Goal: Task Accomplishment & Management: Use online tool/utility

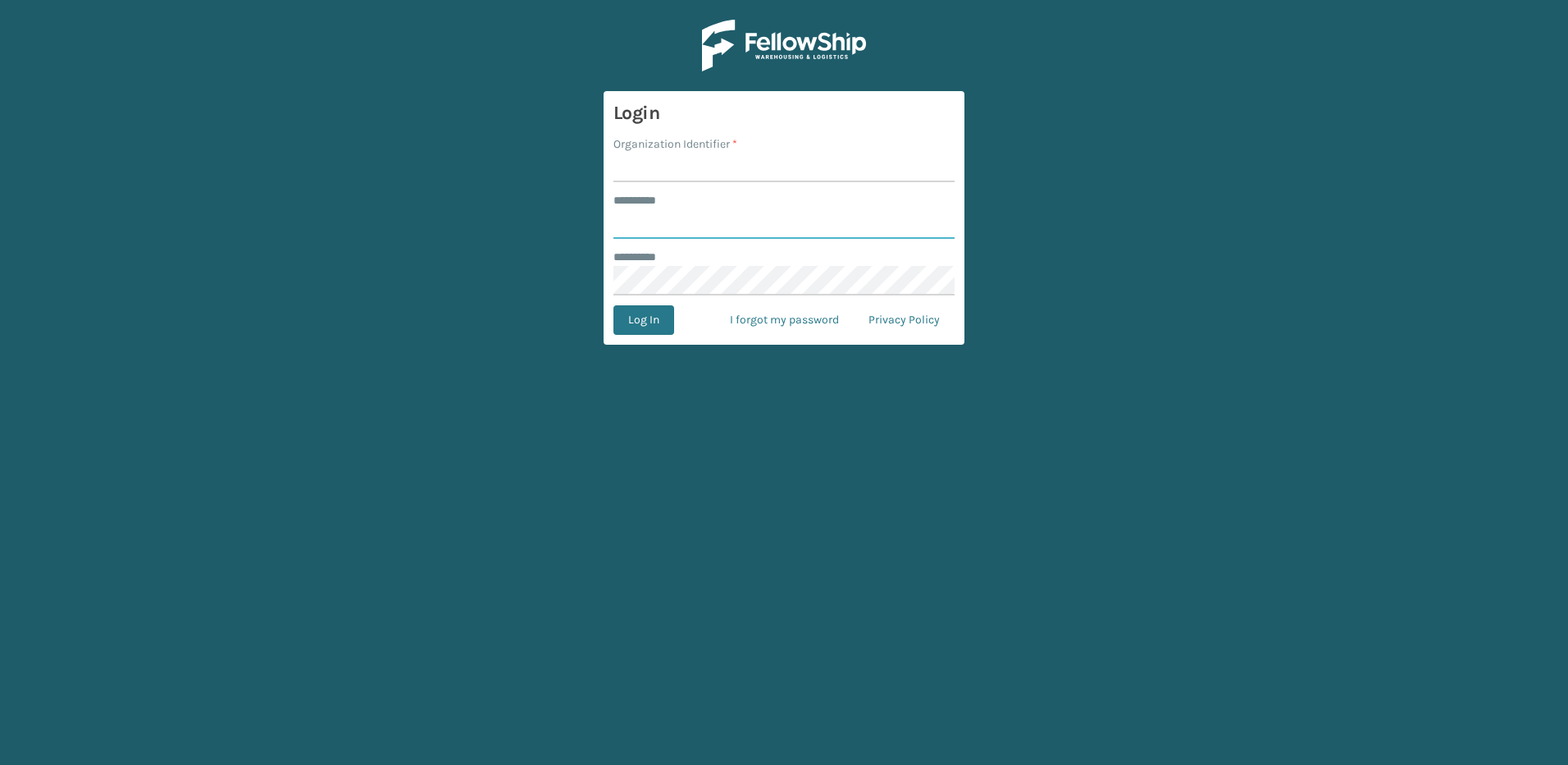
type input "********"
click at [634, 172] on input "Organization Identifier *" at bounding box center [784, 167] width 341 height 30
type input "Fellowship - East"
click at [653, 324] on button "Log In" at bounding box center [644, 320] width 61 height 30
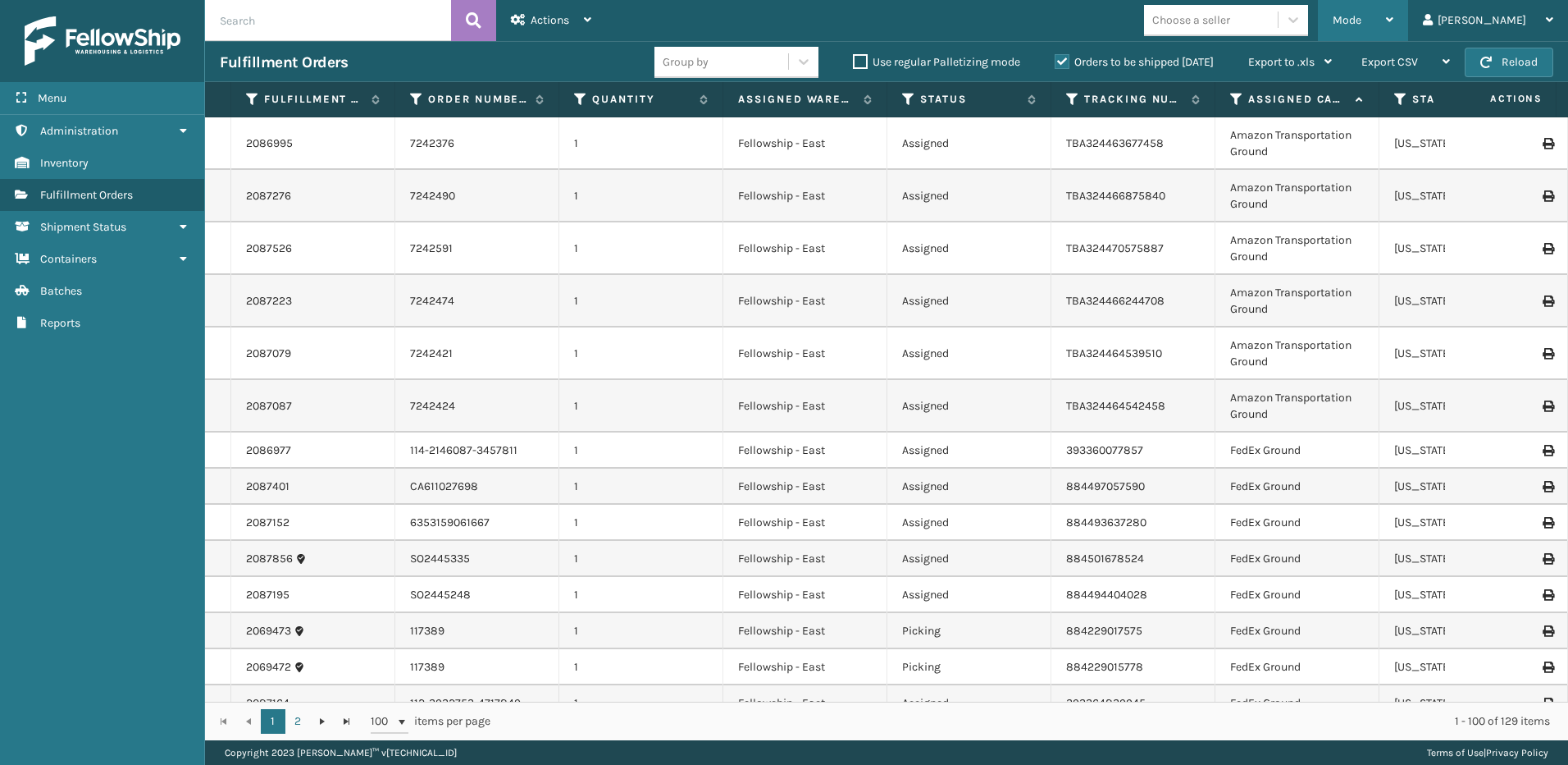
click at [1361, 26] on span "Mode" at bounding box center [1347, 20] width 29 height 14
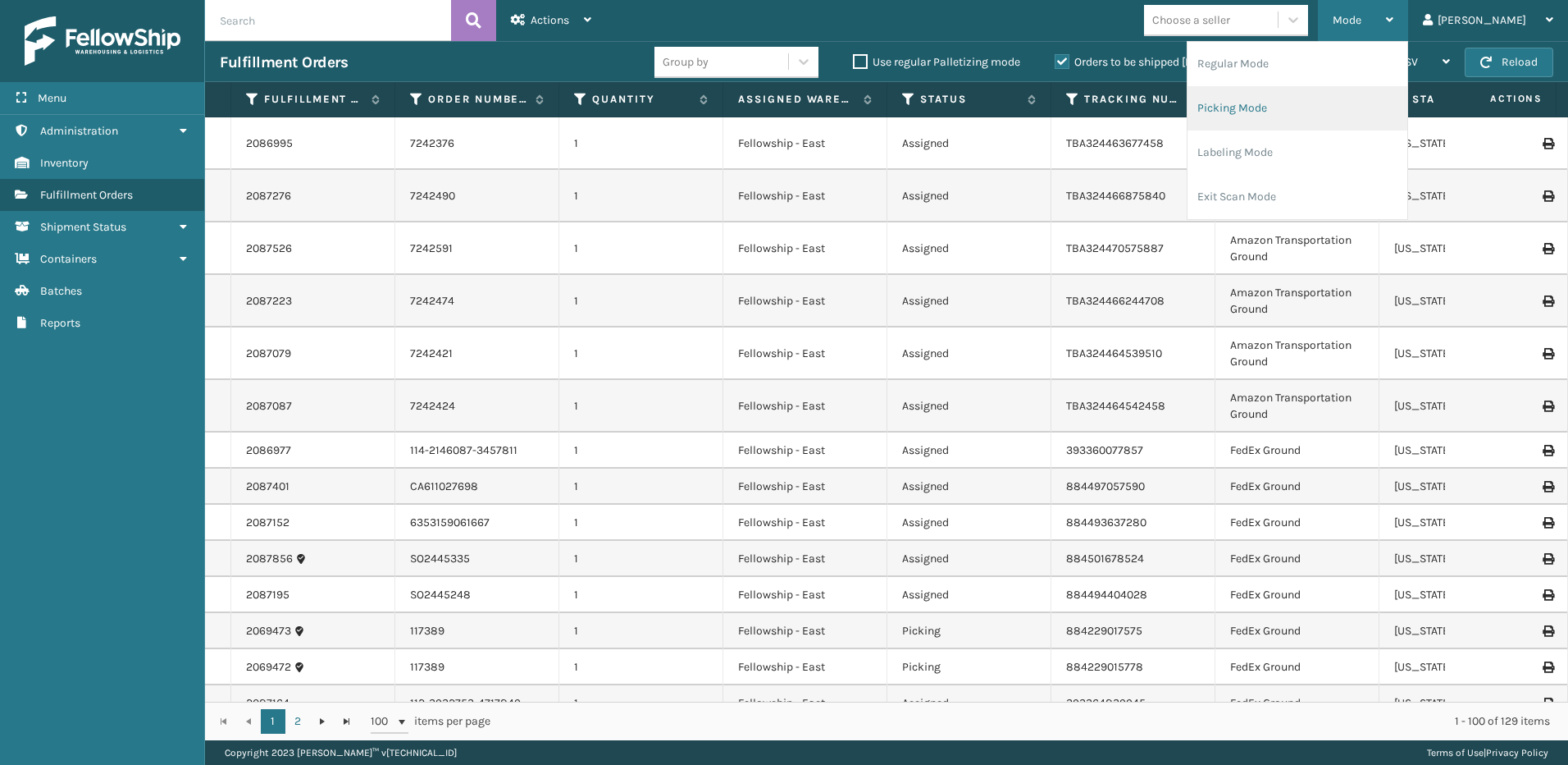
click at [1309, 98] on li "Picking Mode" at bounding box center [1298, 108] width 220 height 44
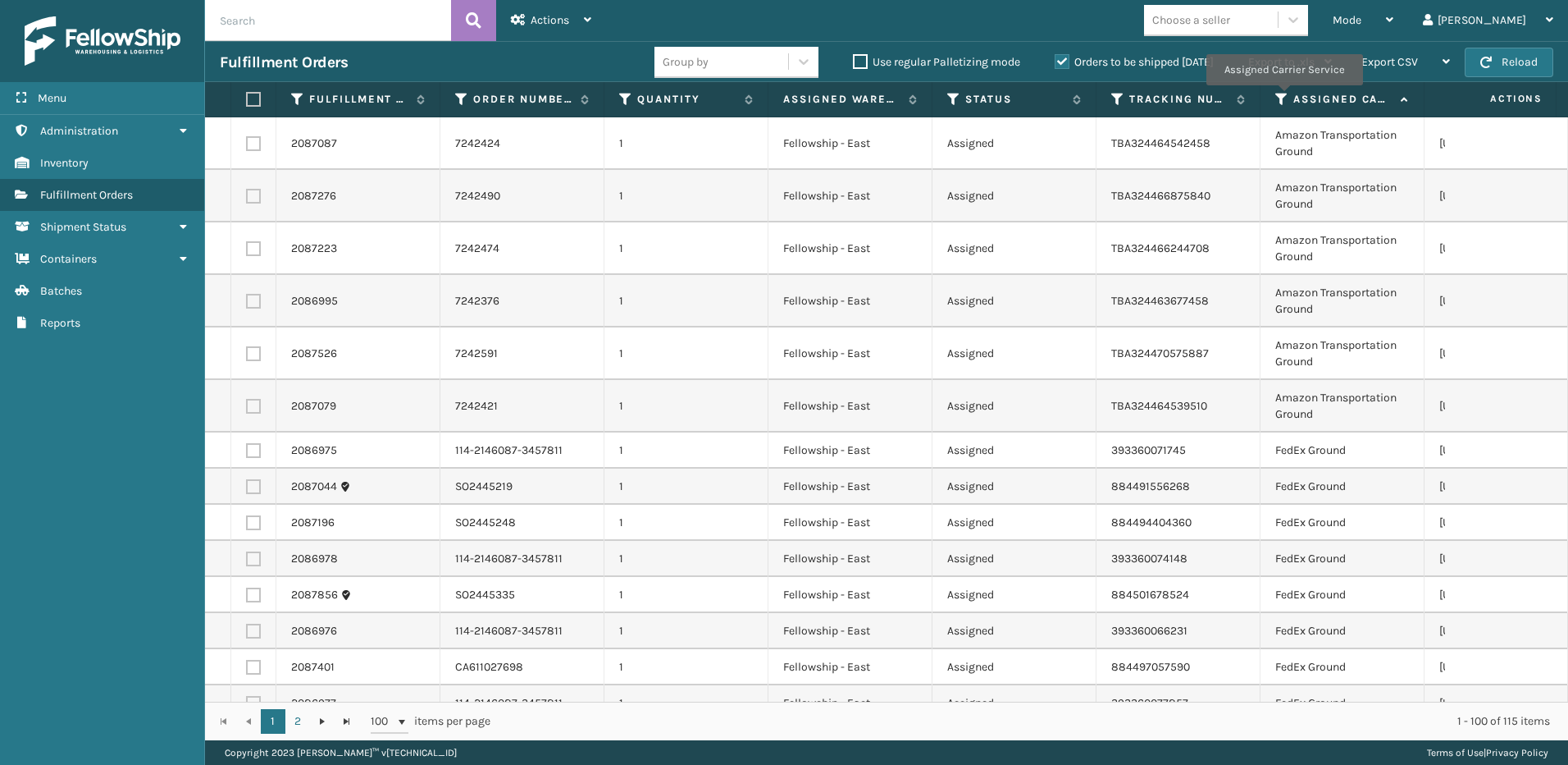
click at [1283, 97] on icon at bounding box center [1282, 99] width 14 height 14
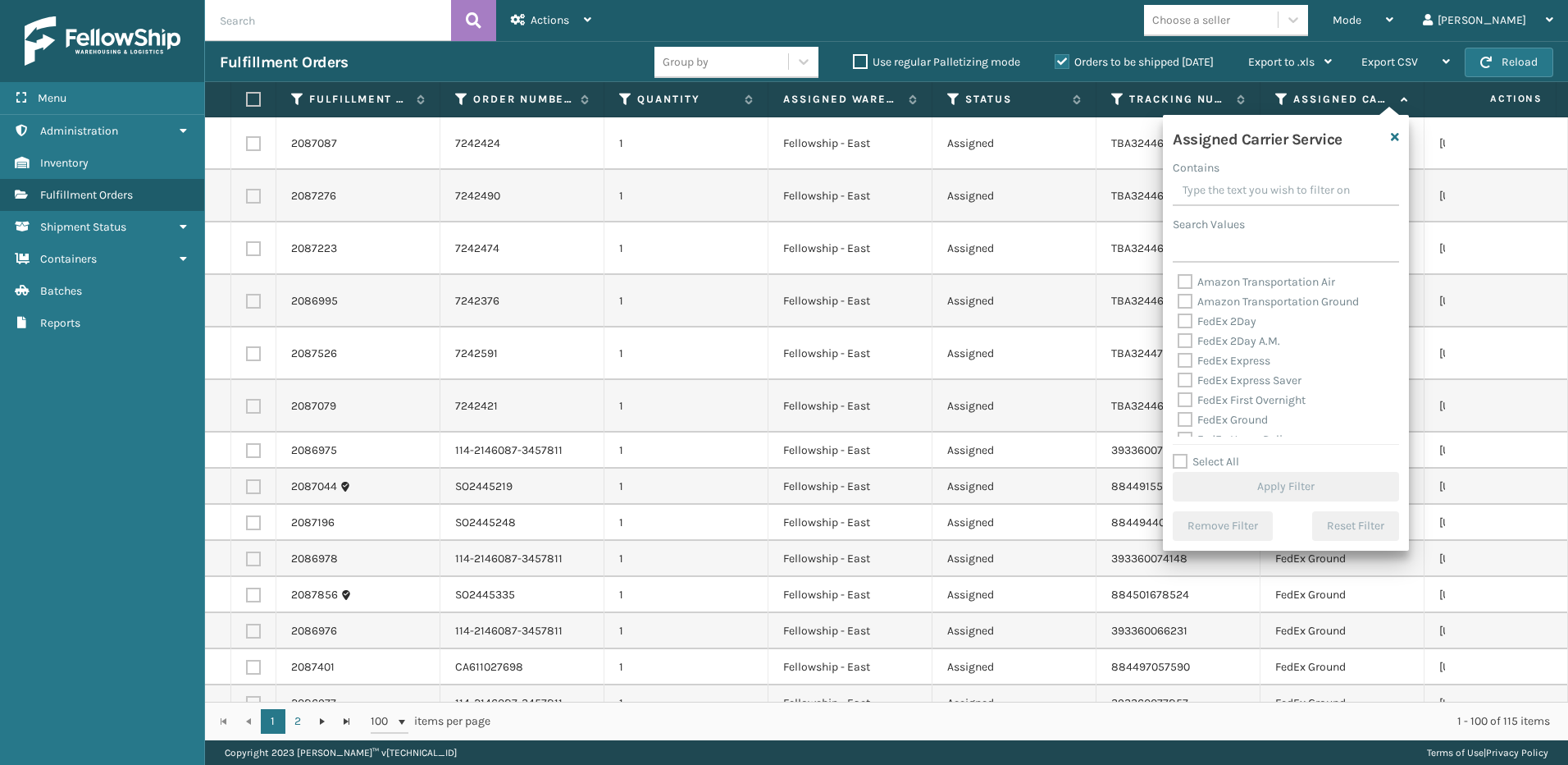
click at [1185, 322] on label "FedEx 2Day" at bounding box center [1217, 321] width 79 height 14
click at [1179, 322] on input "FedEx 2Day" at bounding box center [1178, 317] width 1 height 11
checkbox input "true"
click at [1187, 341] on label "FedEx 2Day A.M." at bounding box center [1228, 341] width 102 height 14
click at [1179, 341] on input "FedEx 2Day A.M." at bounding box center [1178, 336] width 1 height 11
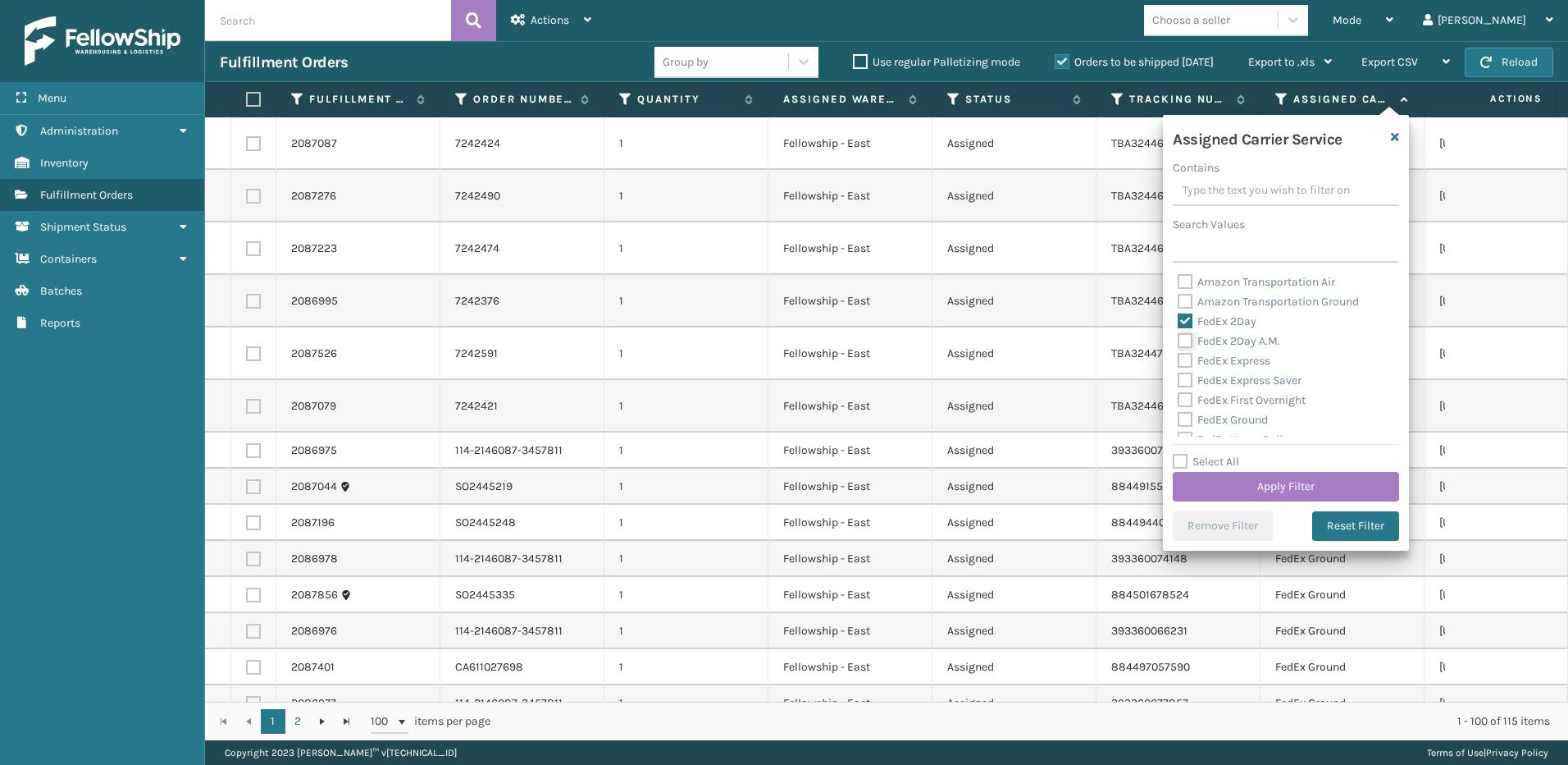
checkbox input "true"
click at [1182, 360] on label "FedEx Express" at bounding box center [1224, 360] width 93 height 14
click at [1179, 360] on input "FedEx Express" at bounding box center [1178, 356] width 1 height 11
checkbox input "true"
click at [1182, 383] on label "FedEx Express Saver" at bounding box center [1239, 380] width 124 height 14
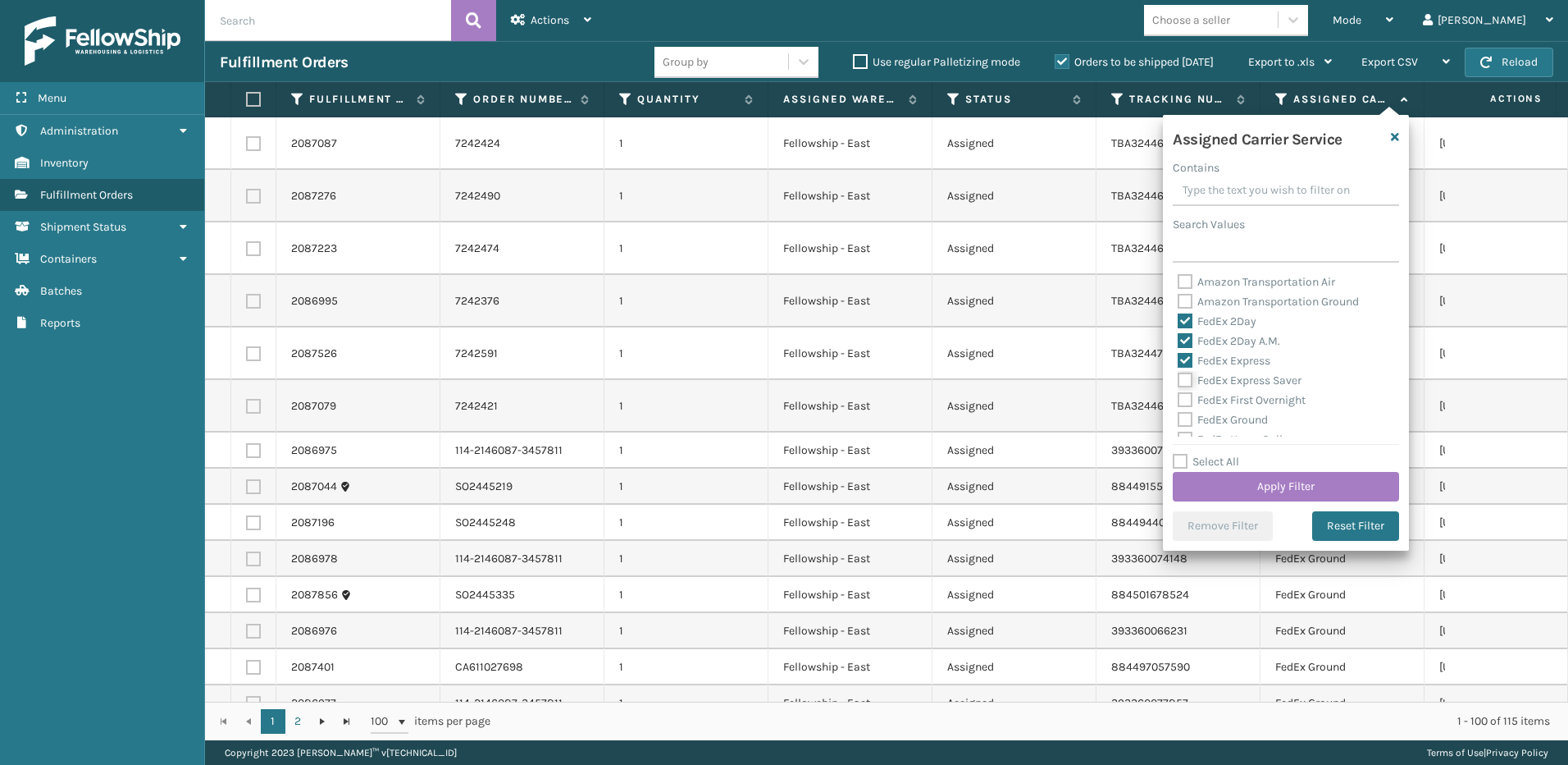
click at [1179, 381] on input "FedEx Express Saver" at bounding box center [1178, 376] width 1 height 11
checkbox input "true"
click at [1184, 396] on label "FedEx First Overnight" at bounding box center [1241, 400] width 128 height 14
click at [1179, 396] on input "FedEx First Overnight" at bounding box center [1178, 396] width 1 height 11
checkbox input "true"
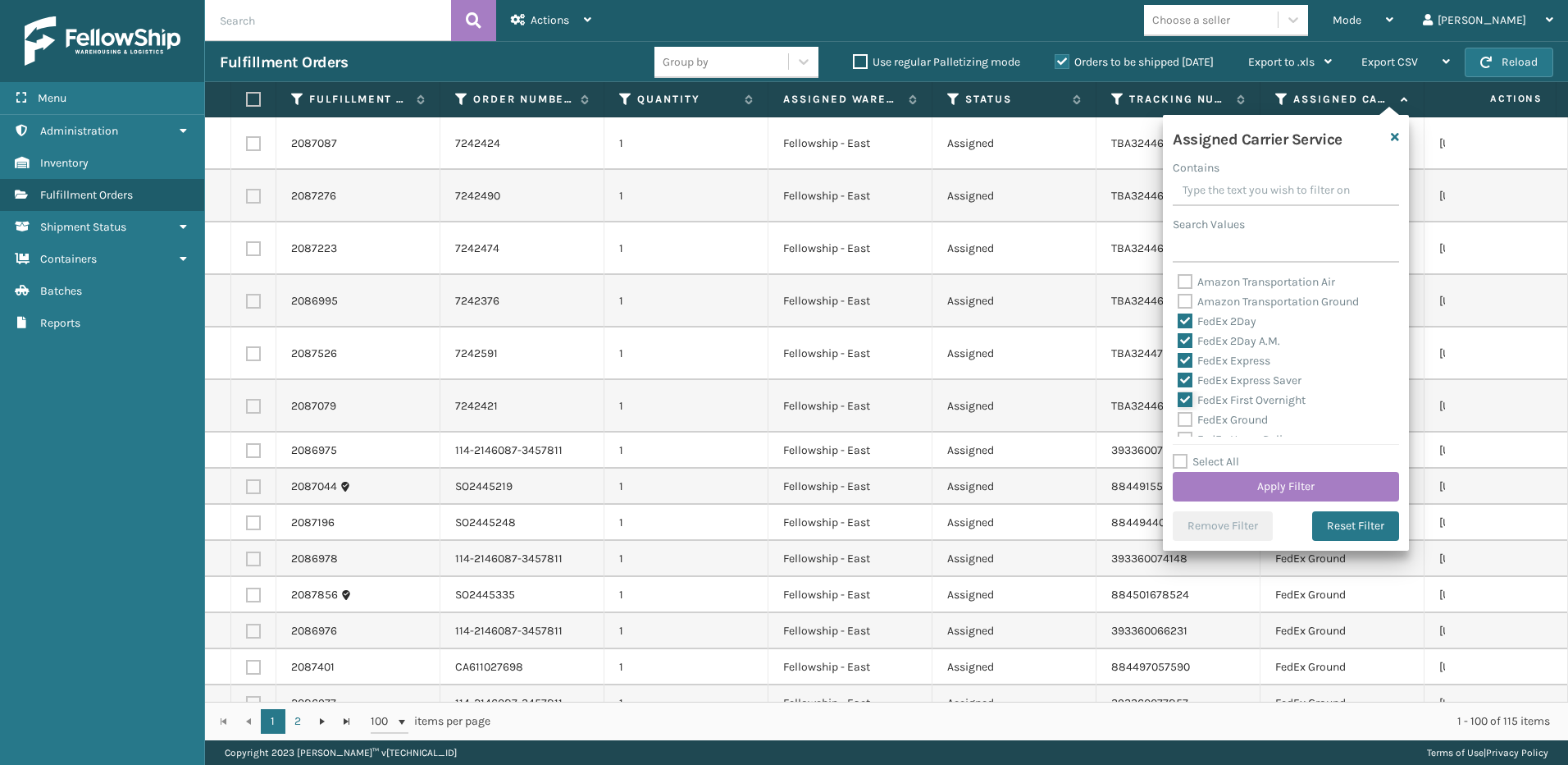
scroll to position [82, 0]
click at [1184, 340] on label "FedEx Ground" at bounding box center [1222, 337] width 90 height 14
click at [1179, 339] on input "FedEx Ground" at bounding box center [1178, 333] width 1 height 11
checkbox input "true"
click at [1184, 362] on label "FedEx Home Delivery" at bounding box center [1240, 357] width 126 height 14
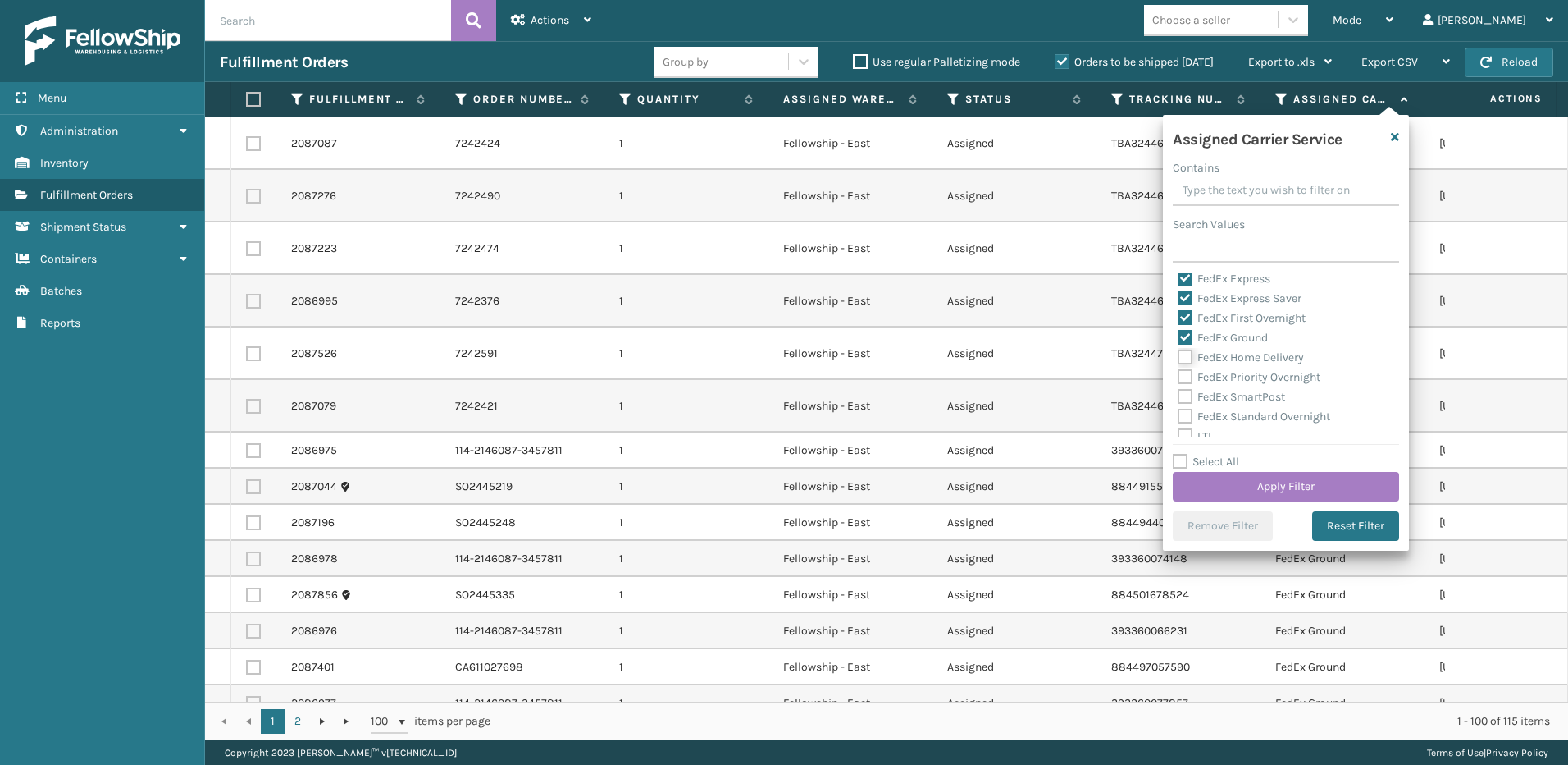
click at [1179, 358] on input "FedEx Home Delivery" at bounding box center [1178, 353] width 1 height 11
checkbox input "true"
click at [1186, 378] on label "FedEx Priority Overnight" at bounding box center [1249, 377] width 143 height 14
click at [1179, 378] on input "FedEx Priority Overnight" at bounding box center [1178, 373] width 1 height 11
checkbox input "true"
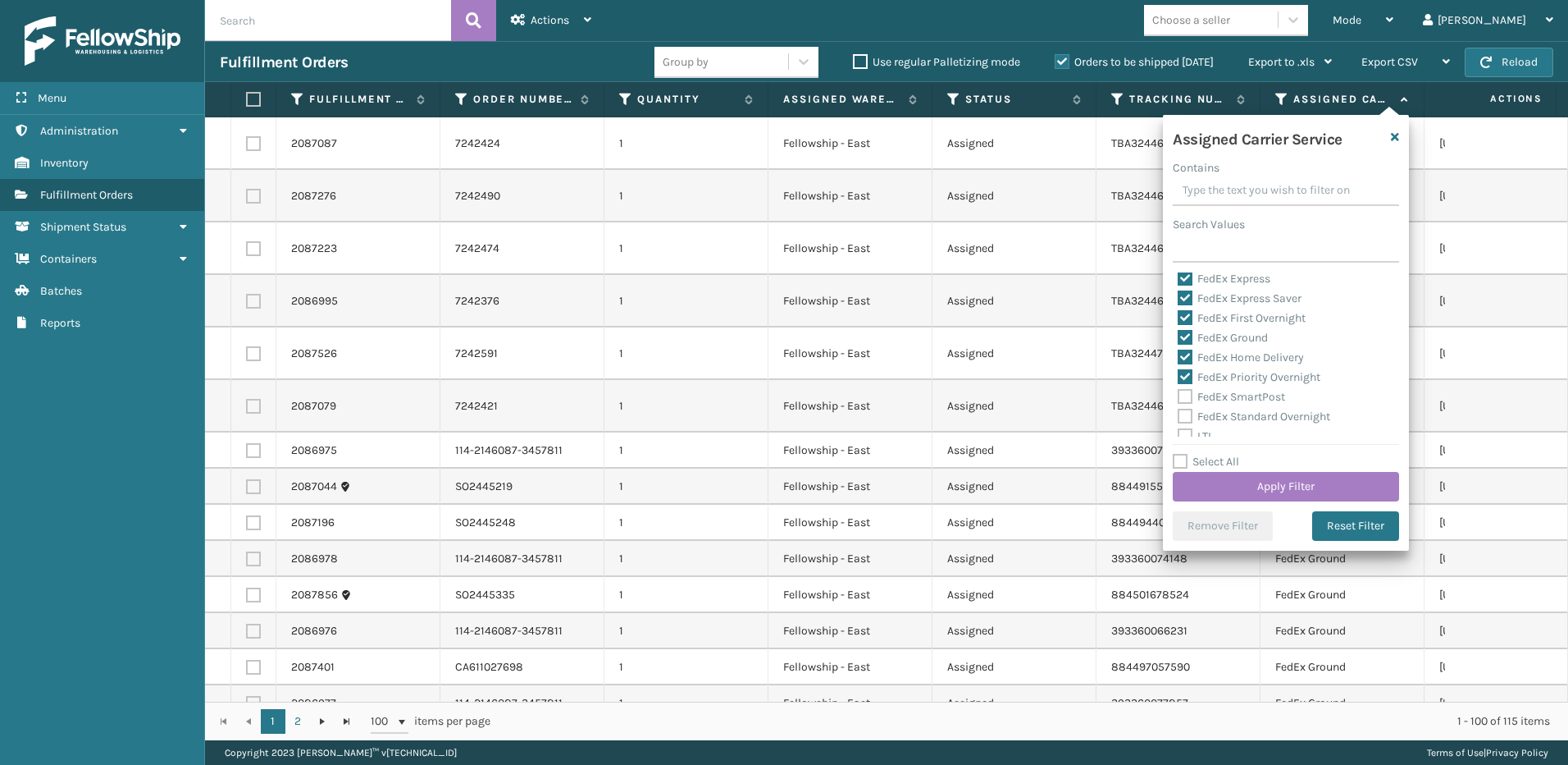
click at [1189, 393] on label "FedEx SmartPost" at bounding box center [1231, 396] width 107 height 14
click at [1179, 393] on input "FedEx SmartPost" at bounding box center [1178, 392] width 1 height 11
checkbox input "true"
click at [1185, 338] on label "FedEx Standard Overnight" at bounding box center [1254, 334] width 153 height 14
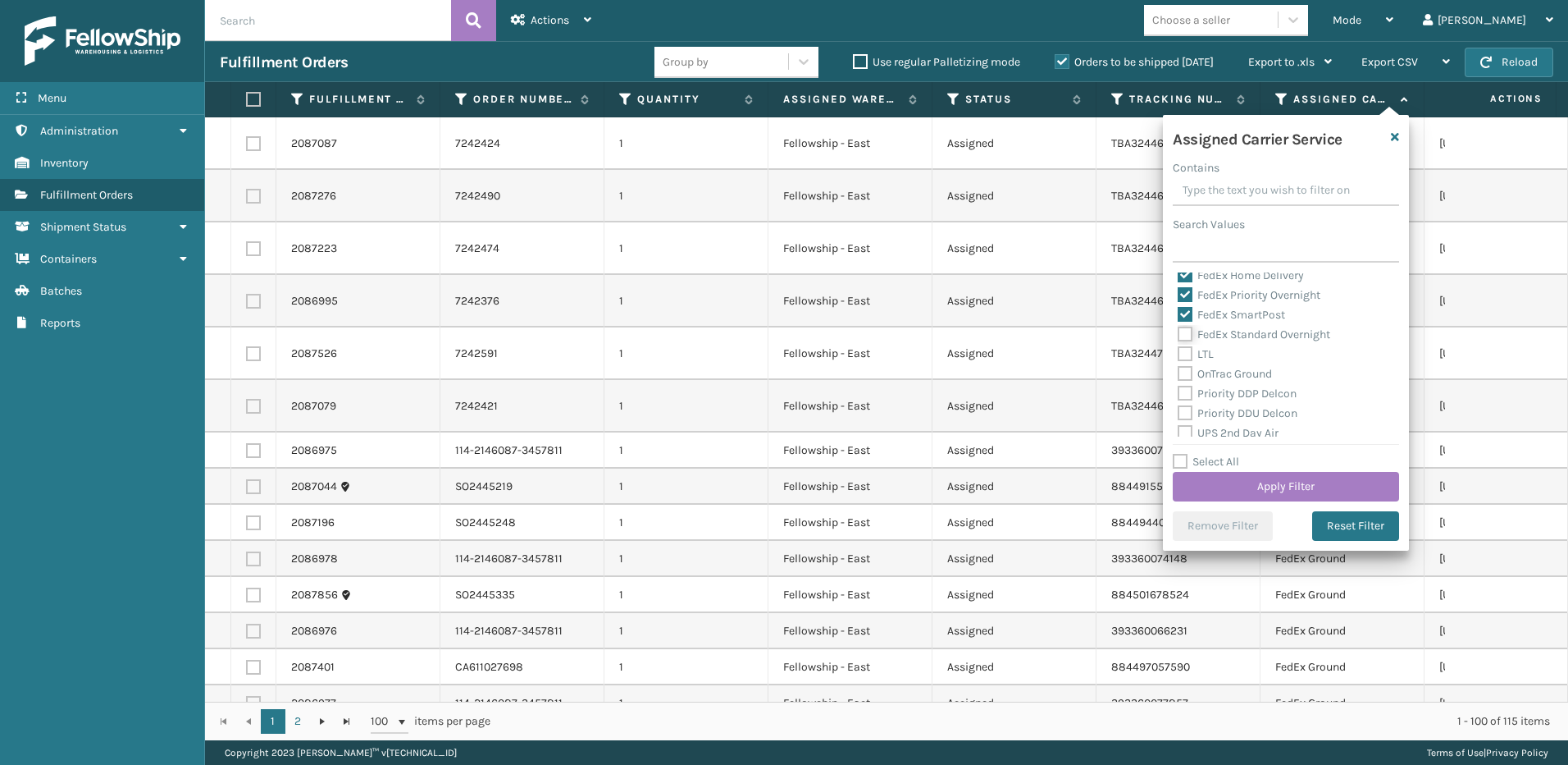
click at [1179, 336] on input "FedEx Standard Overnight" at bounding box center [1178, 330] width 1 height 11
checkbox input "true"
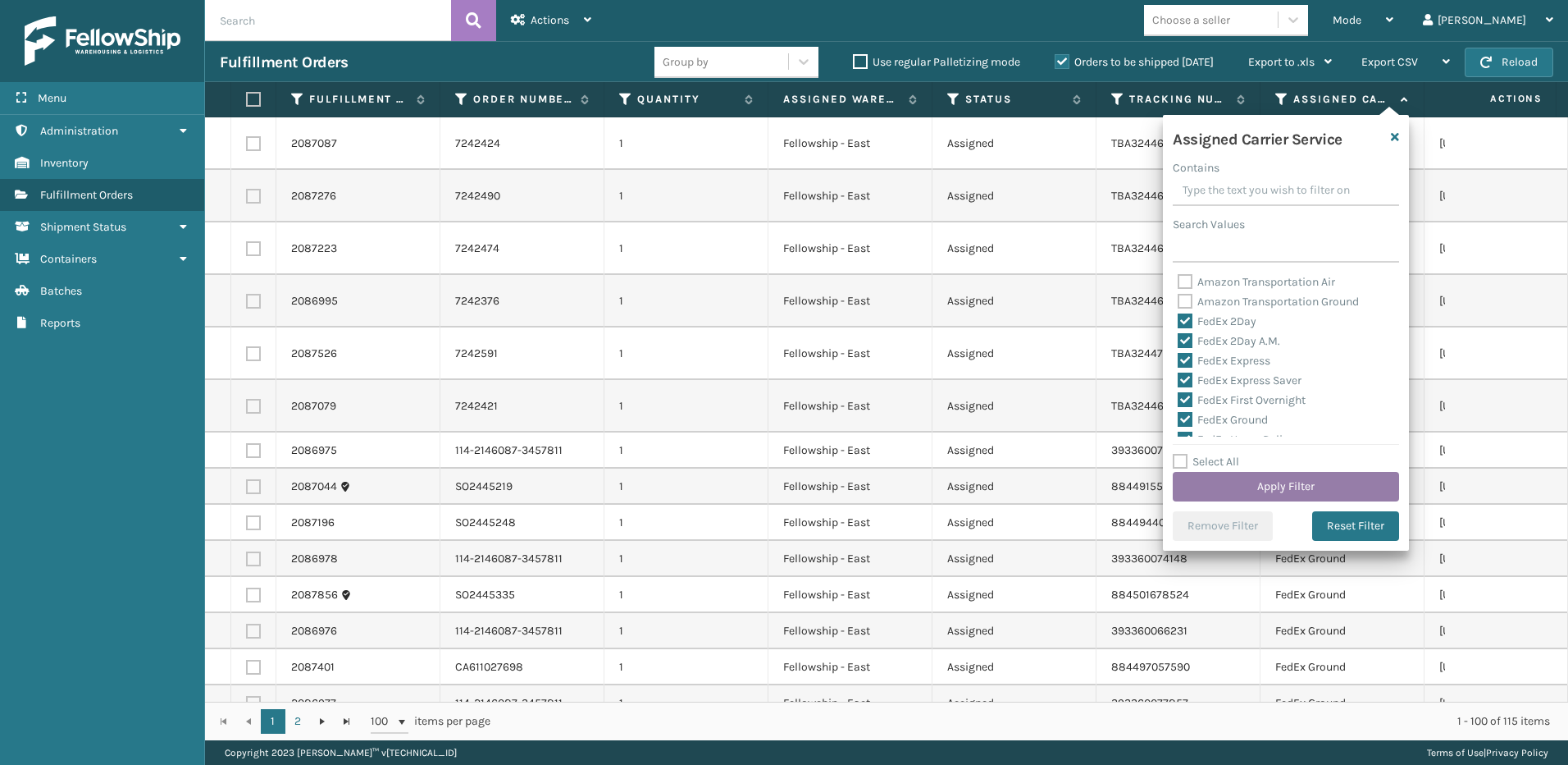
click at [1292, 482] on button "Apply Filter" at bounding box center [1286, 486] width 226 height 30
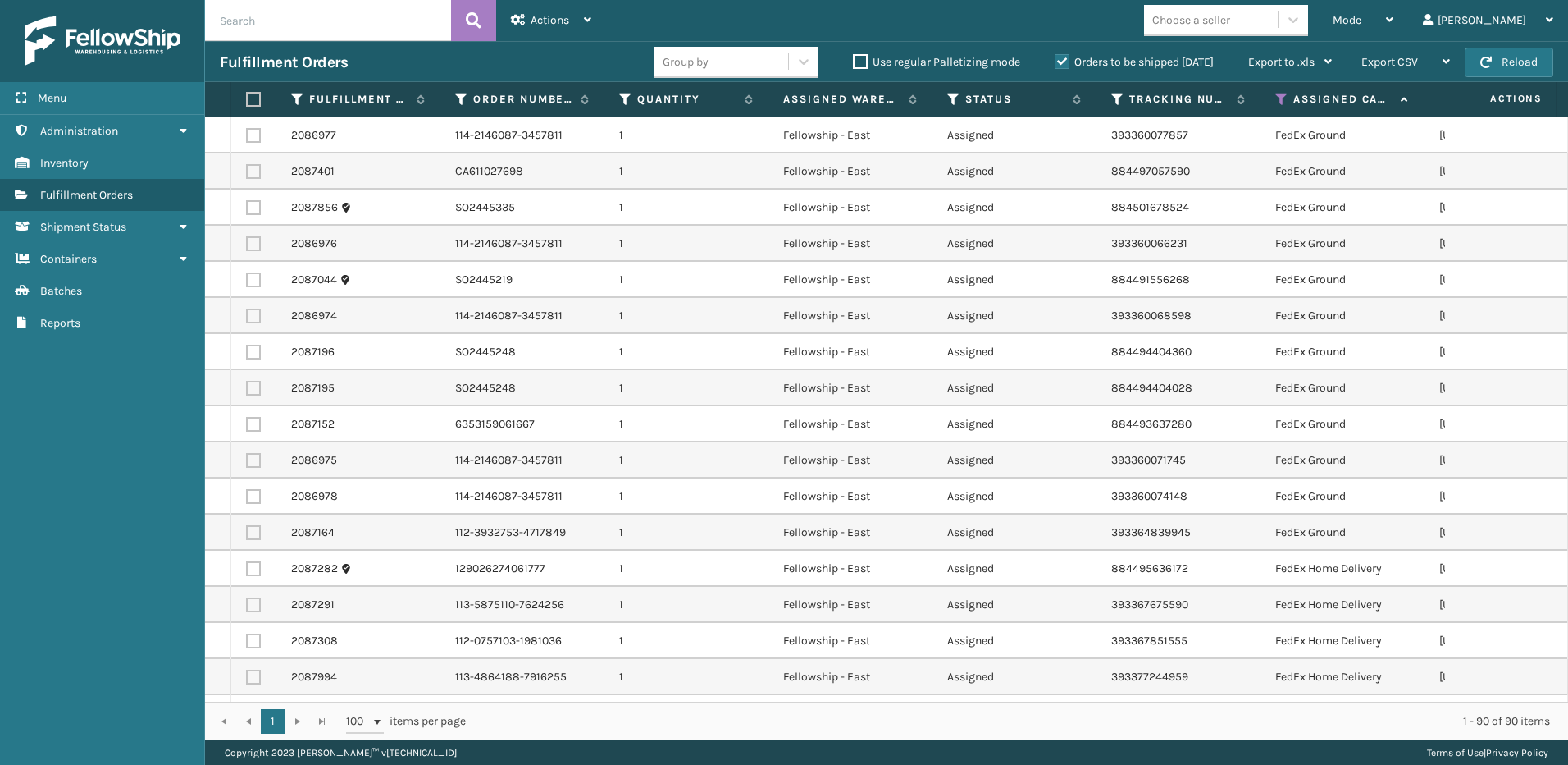
click at [249, 99] on label at bounding box center [251, 99] width 10 height 14
click at [247, 99] on input "checkbox" at bounding box center [246, 100] width 1 height 11
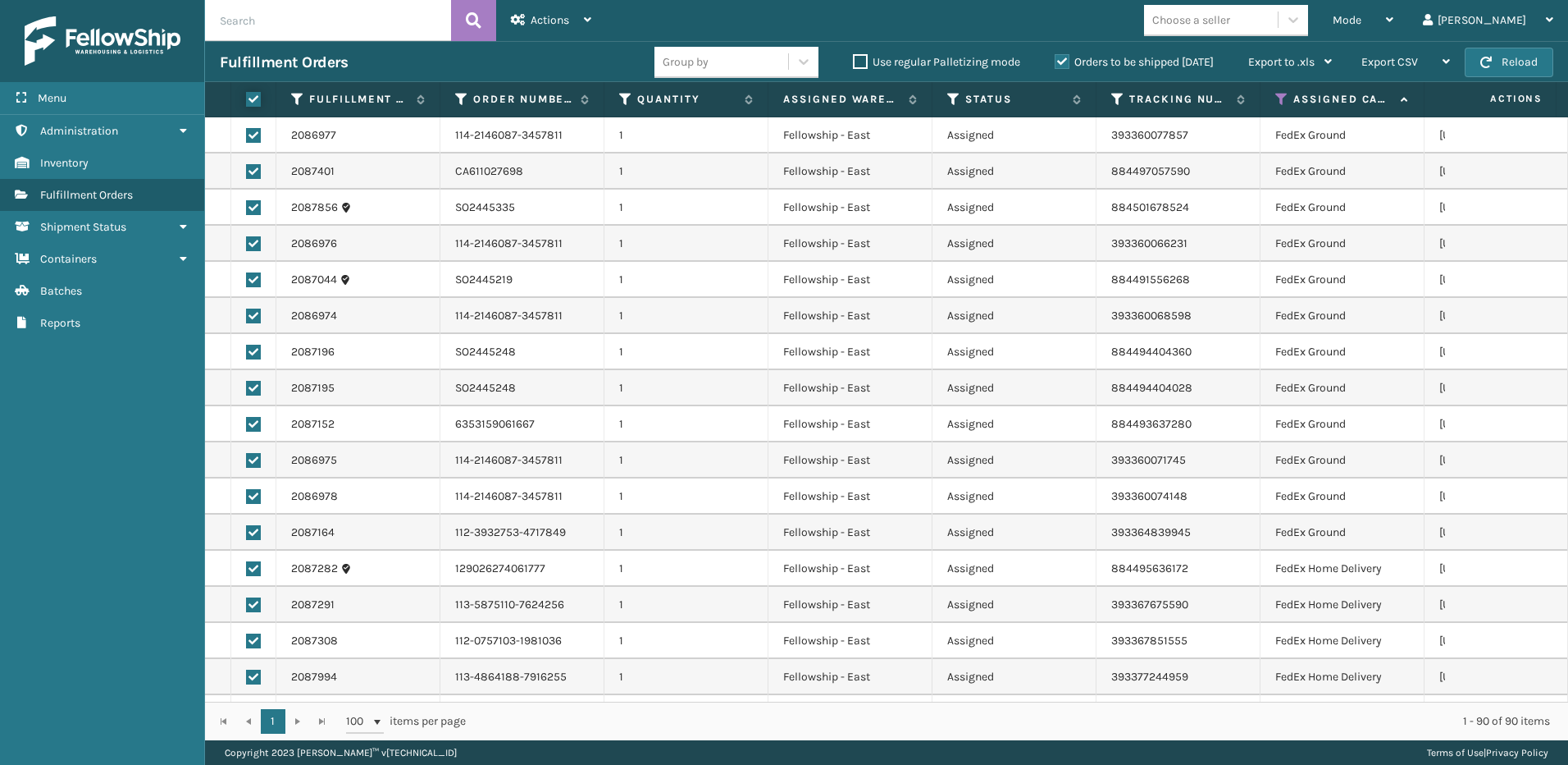
checkbox input "true"
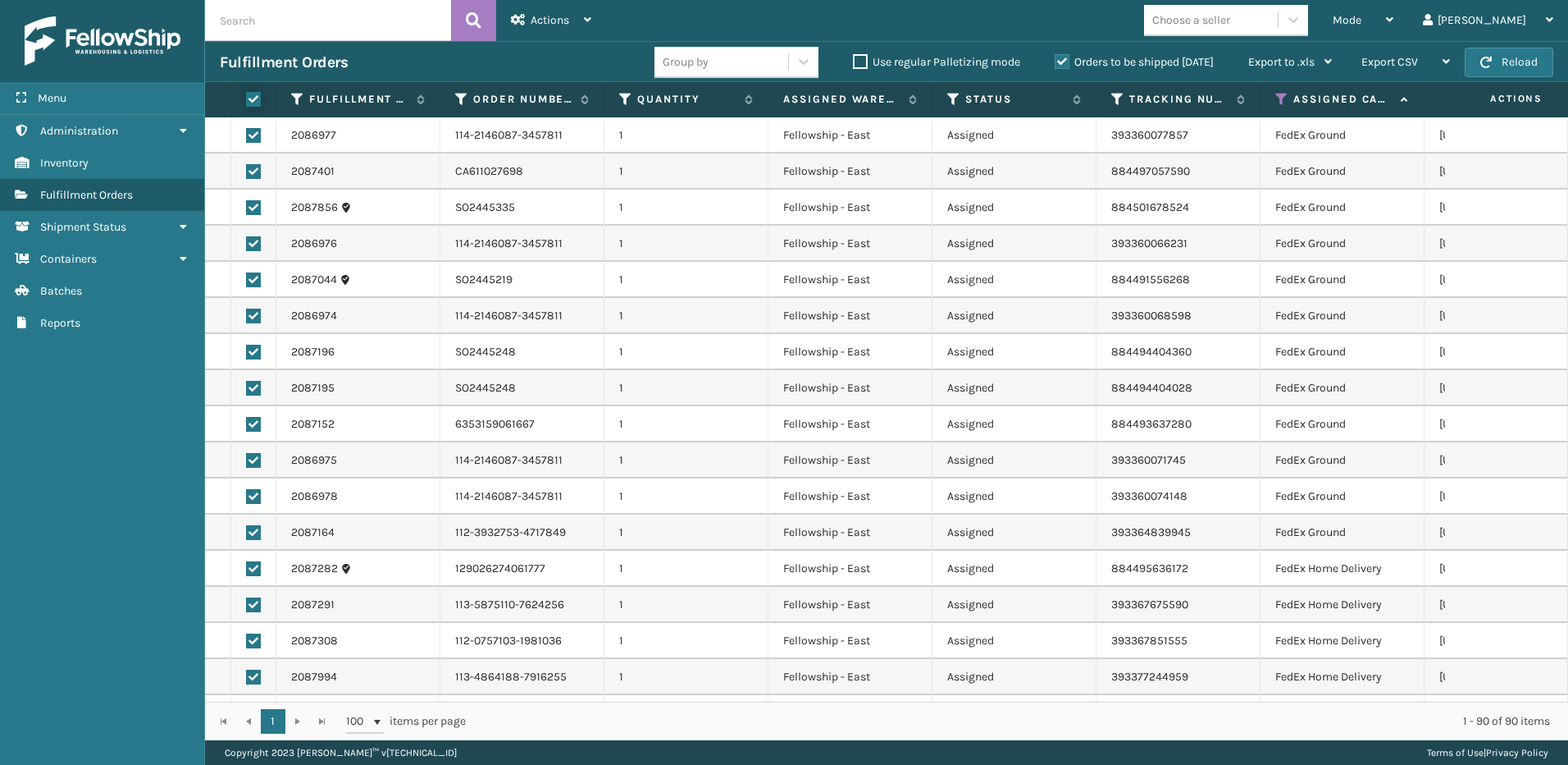
checkbox input "true"
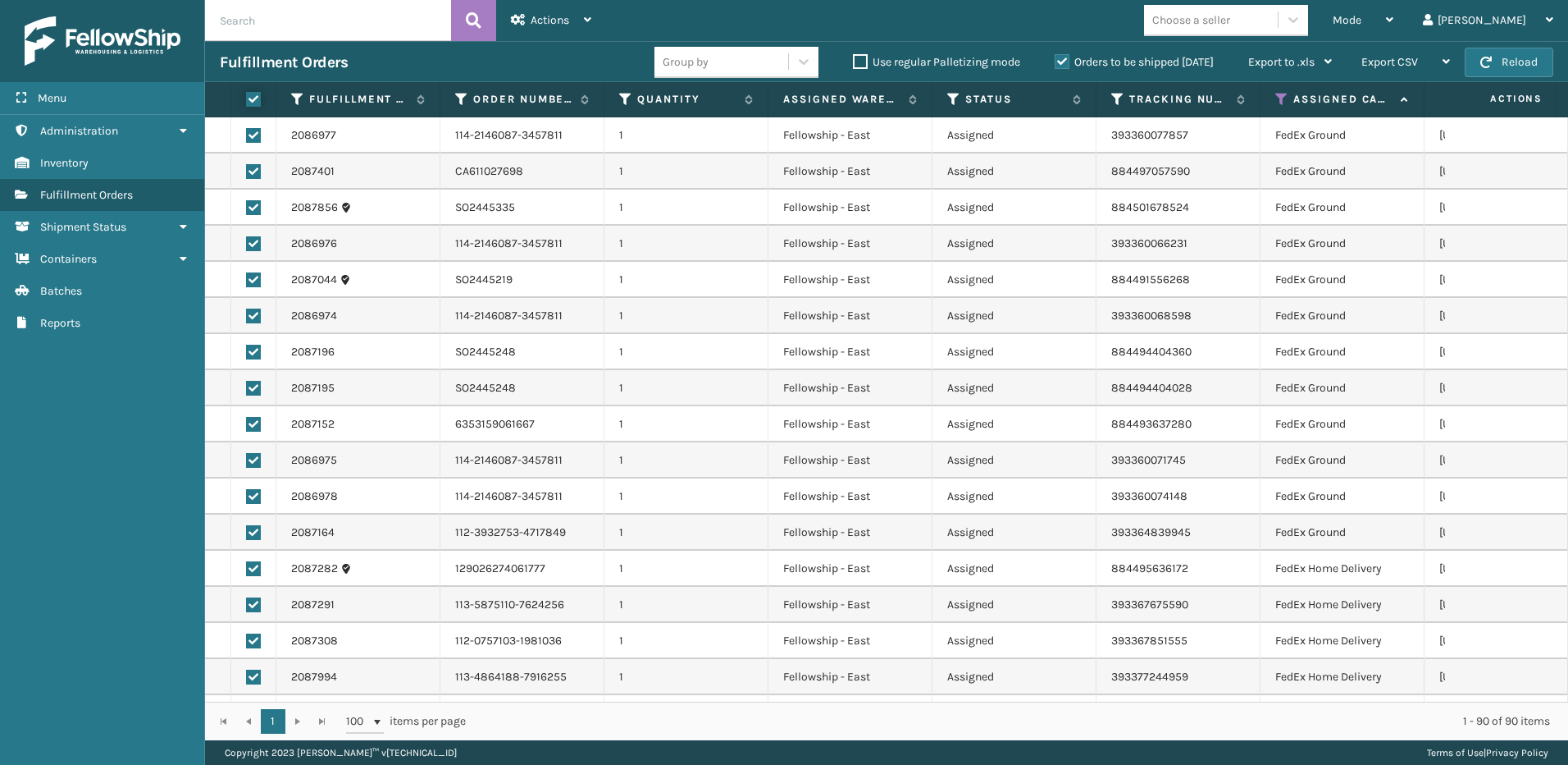
checkbox input "true"
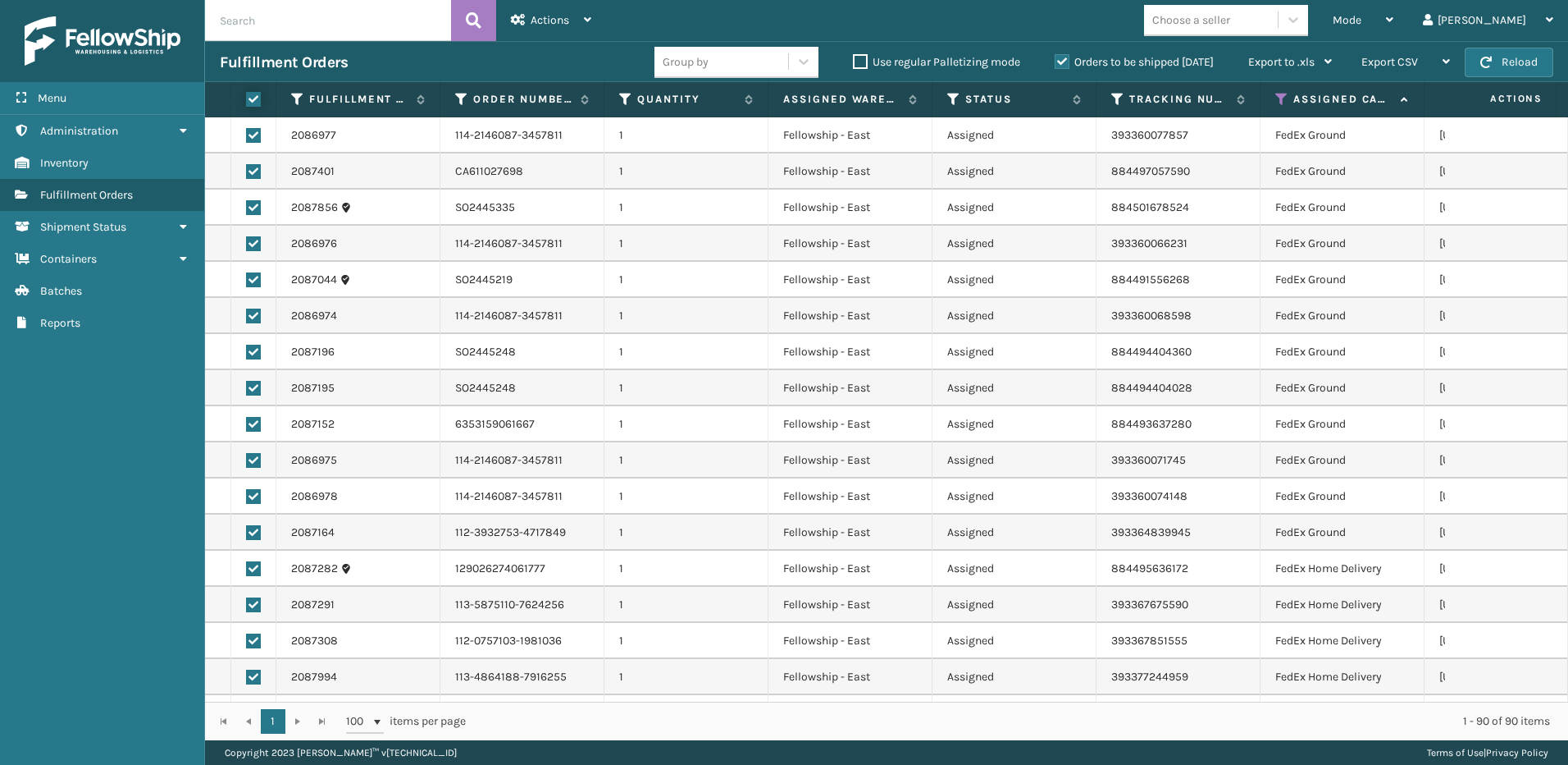
checkbox input "true"
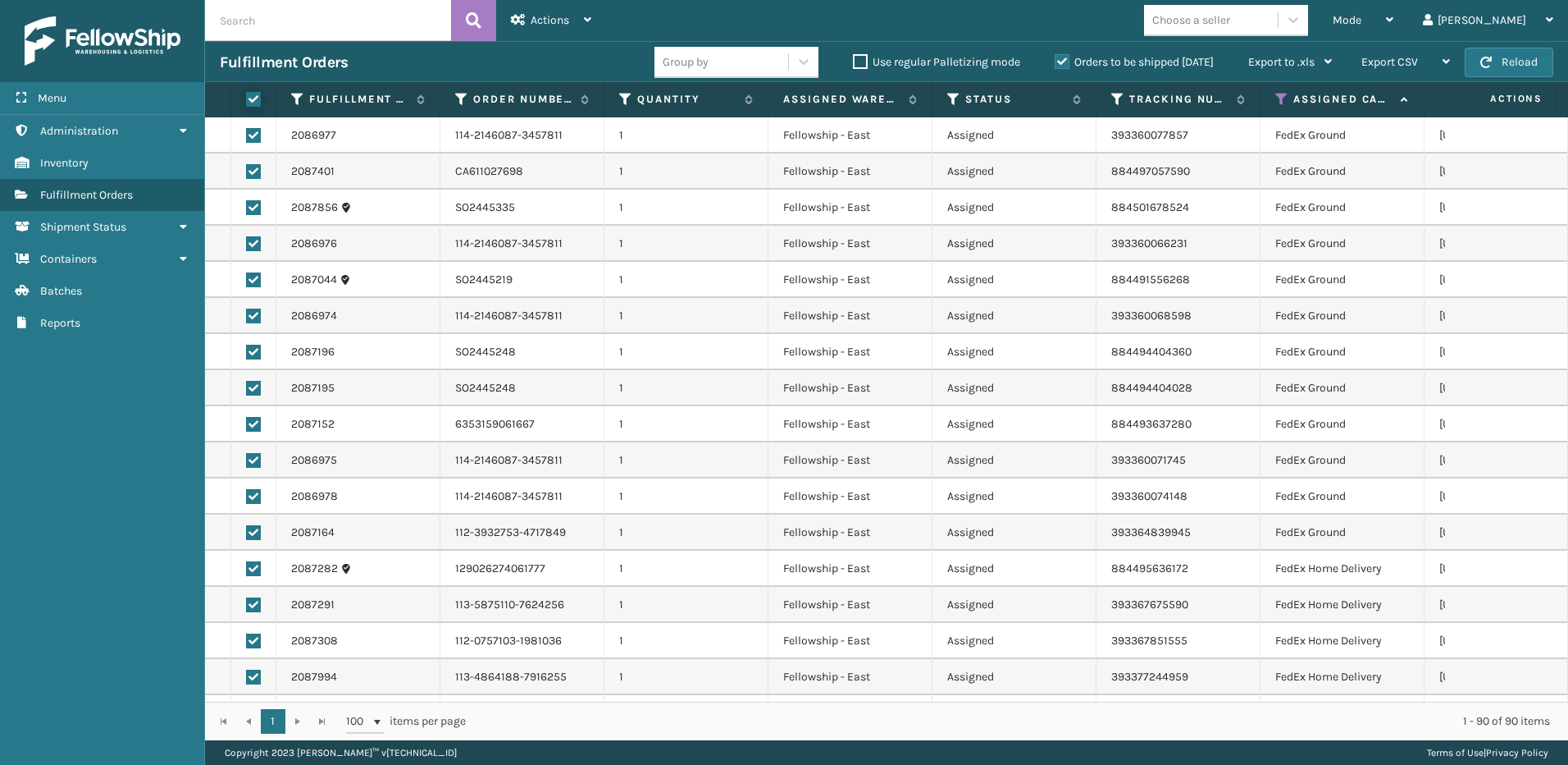
checkbox input "true"
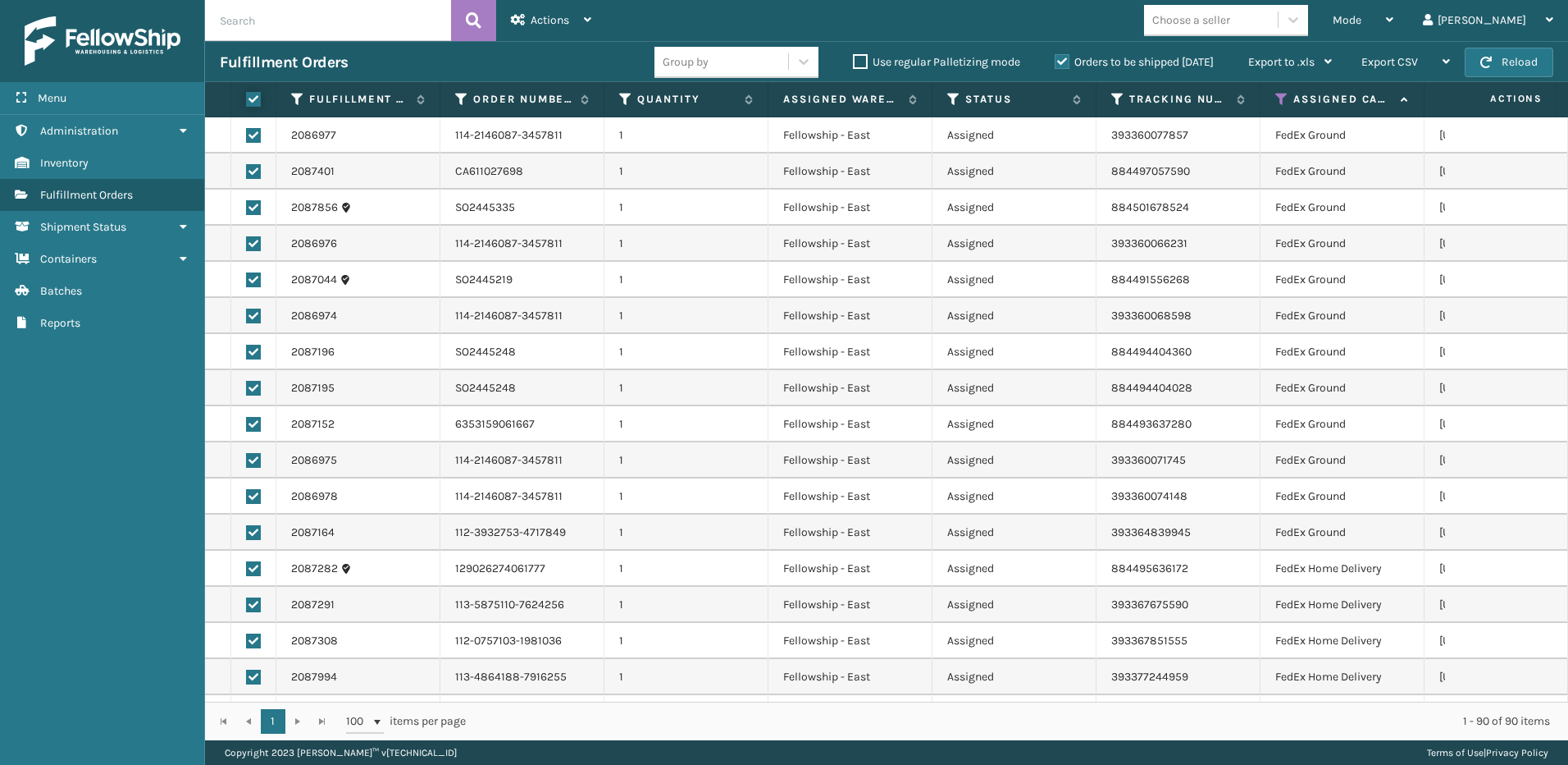
checkbox input "true"
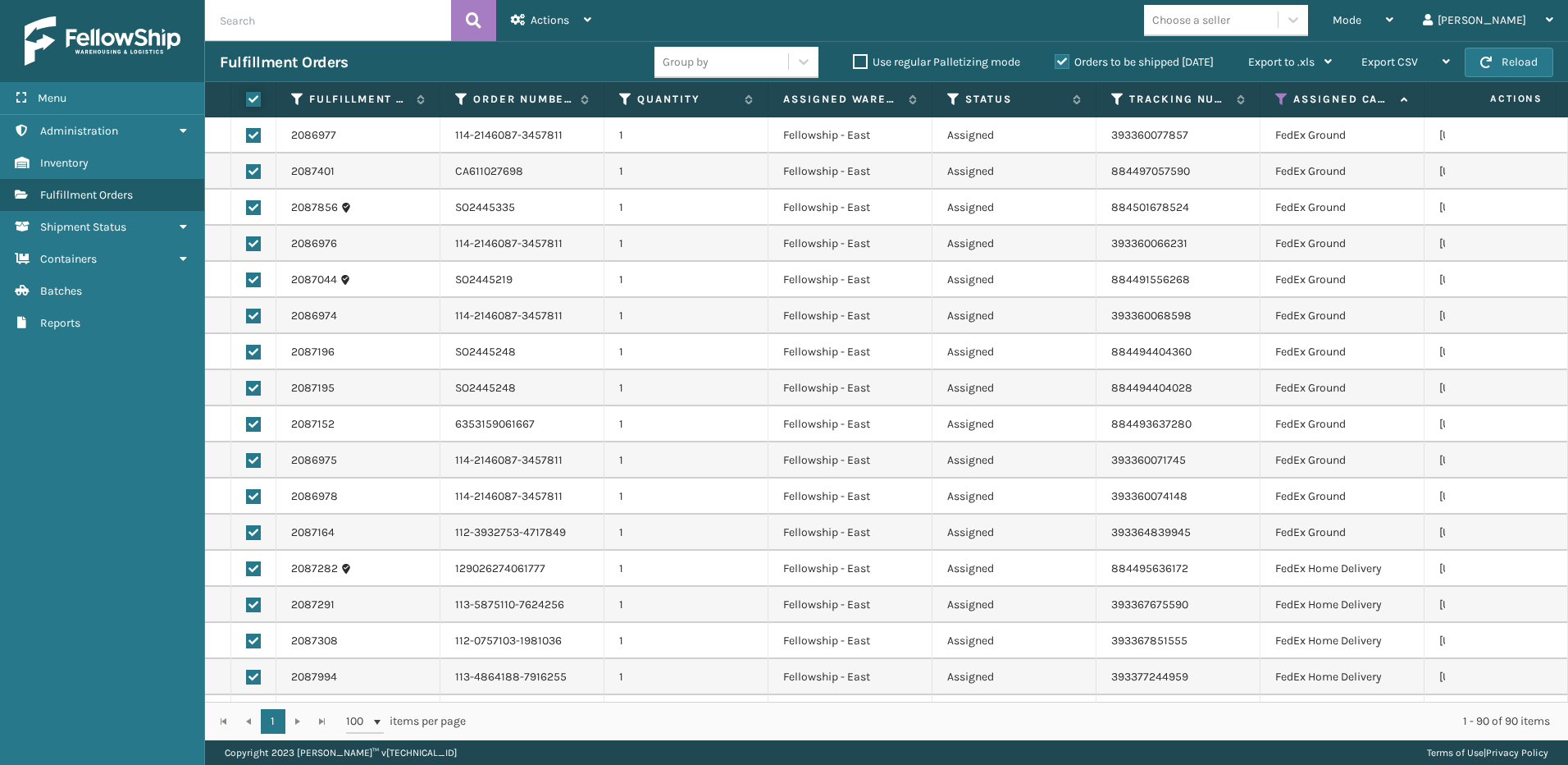
checkbox input "true"
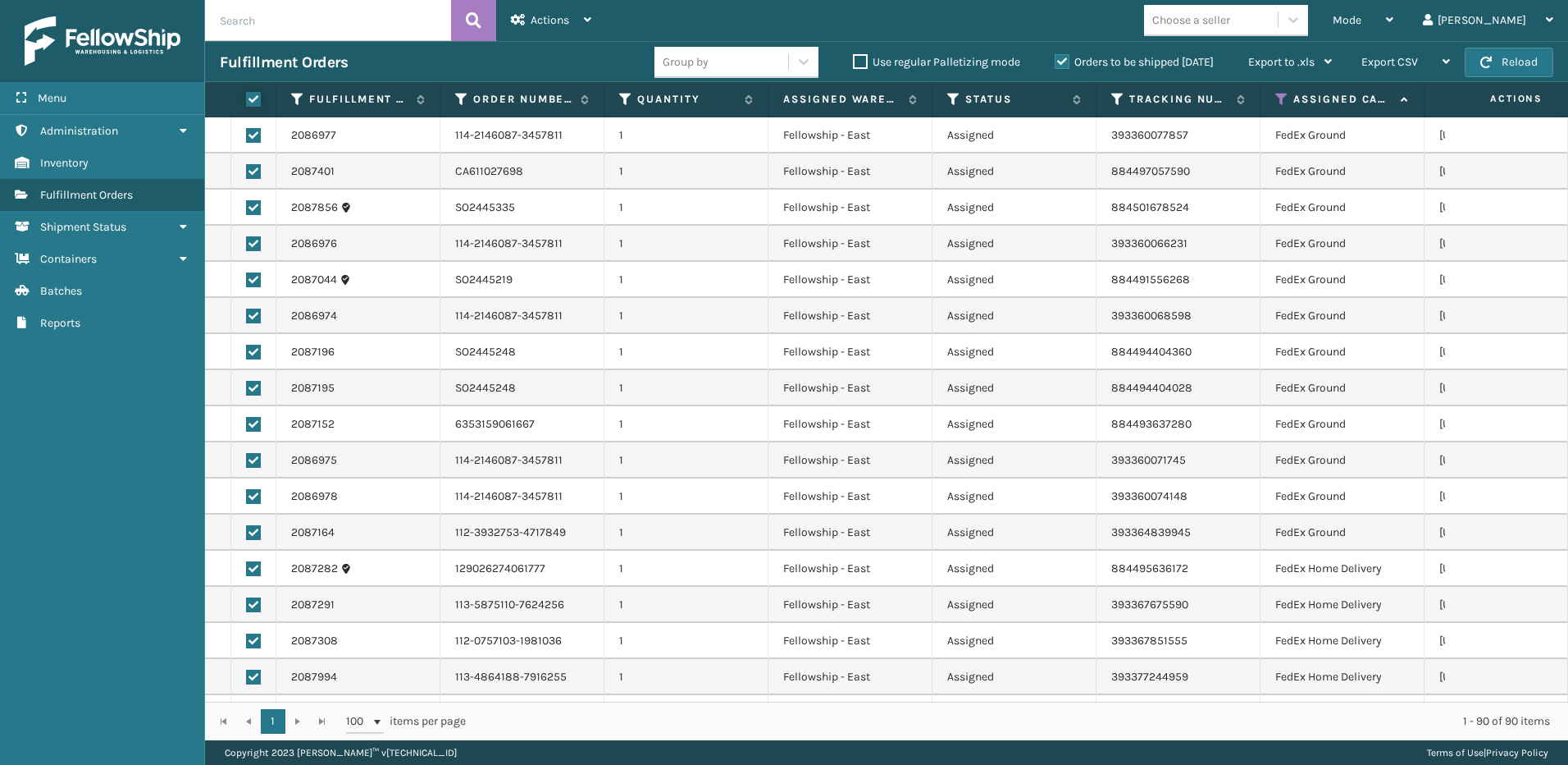
checkbox input "true"
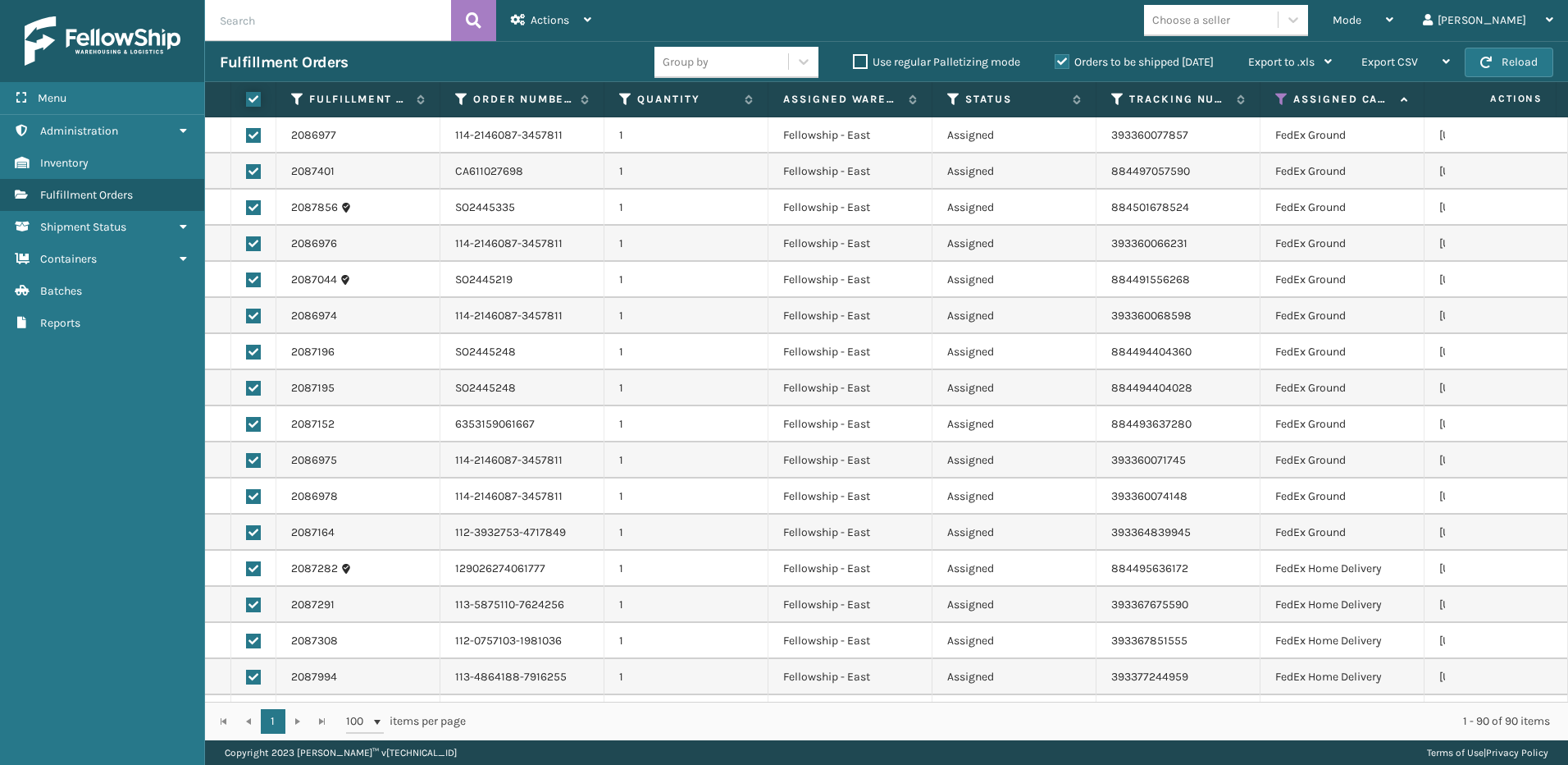
checkbox input "true"
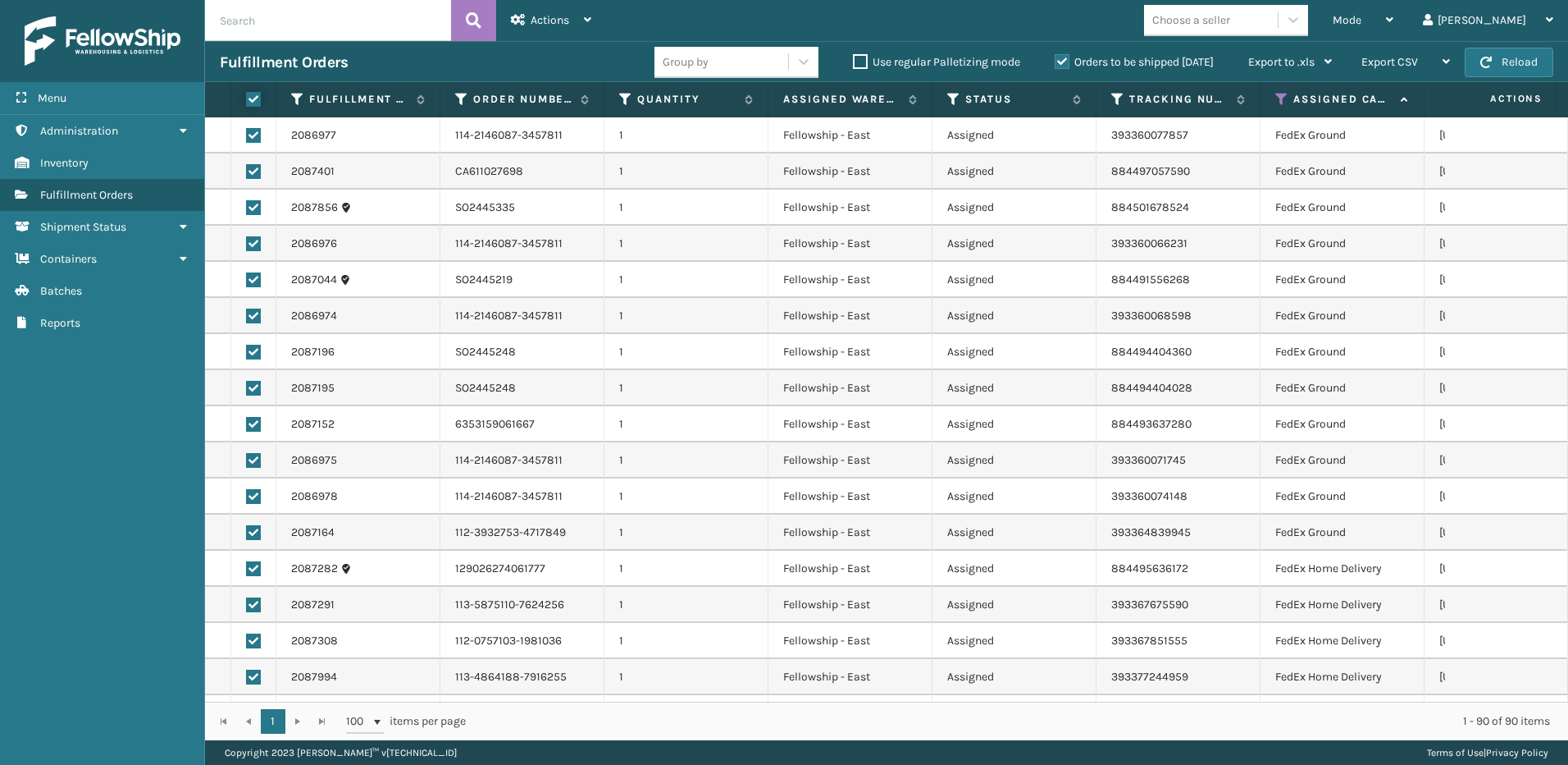
checkbox input "true"
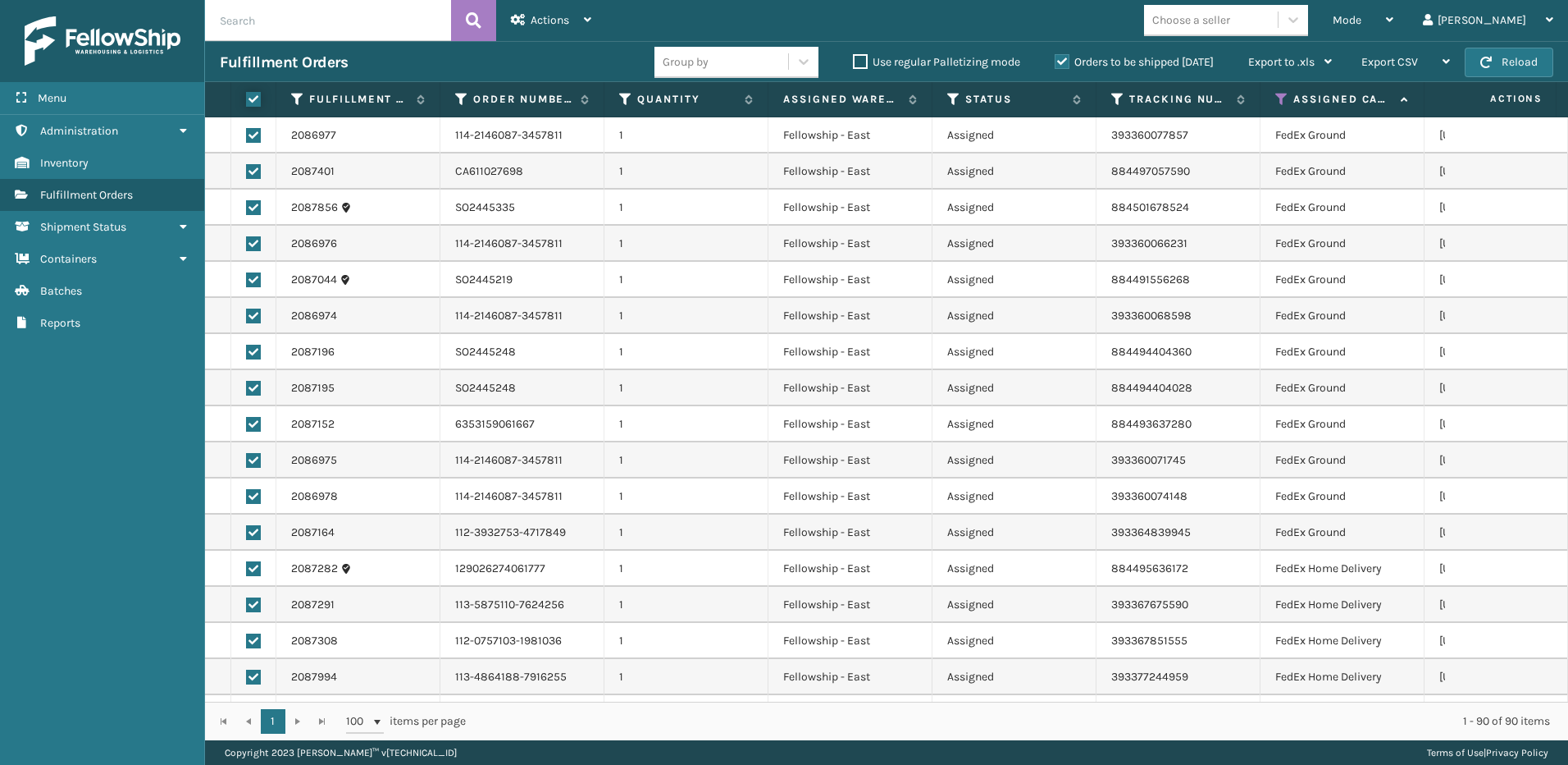
checkbox input "true"
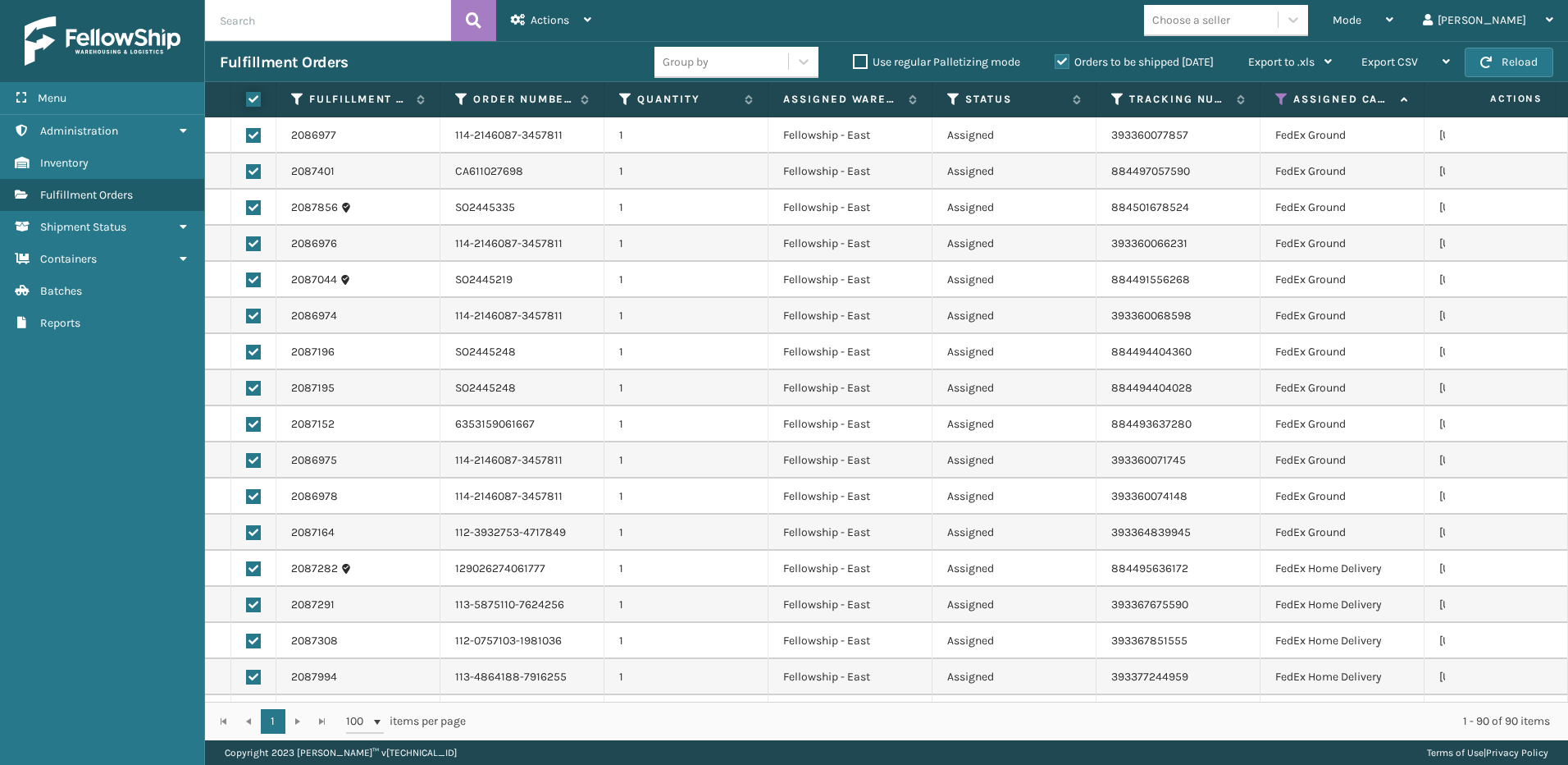
checkbox input "true"
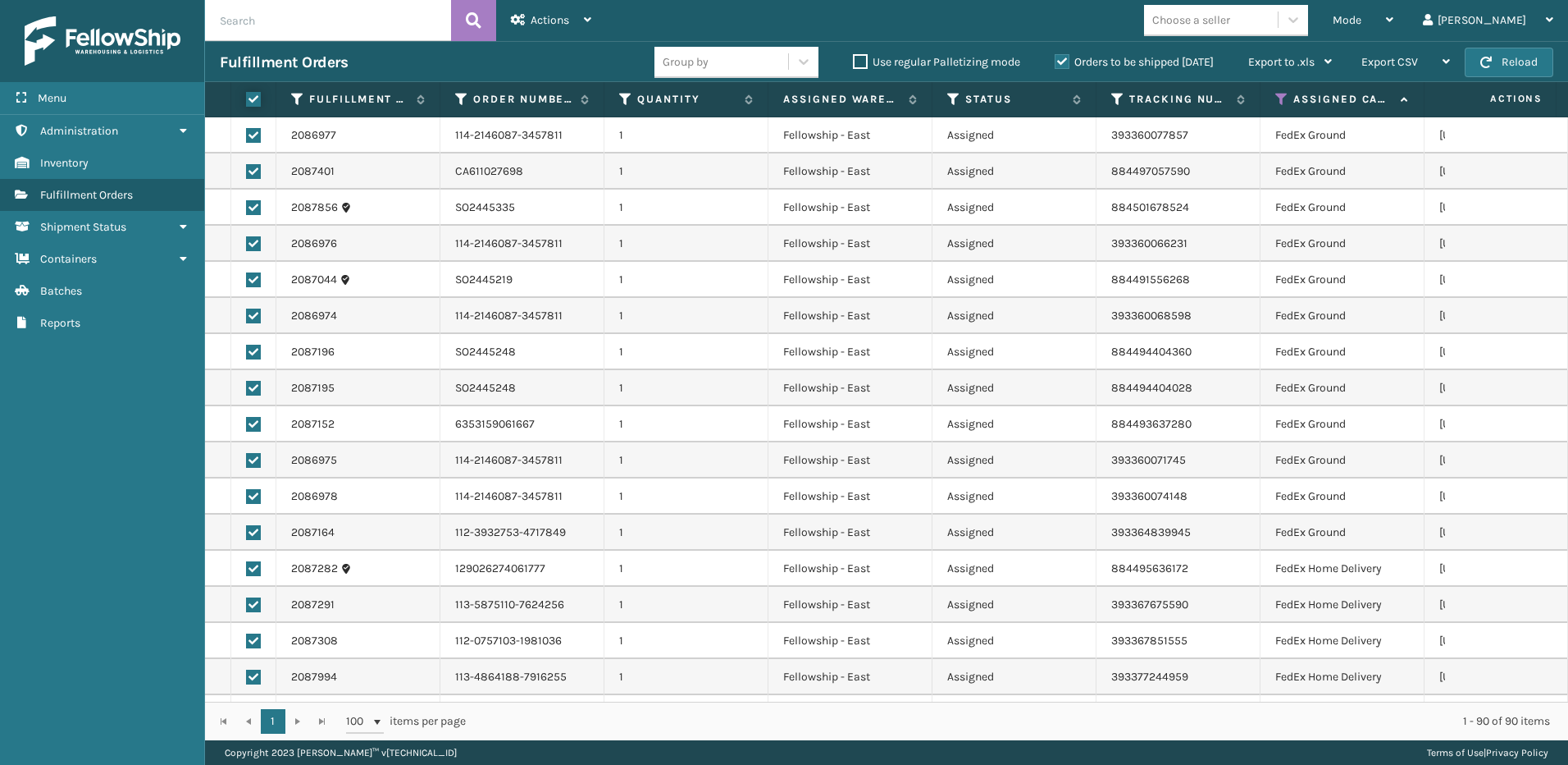
checkbox input "true"
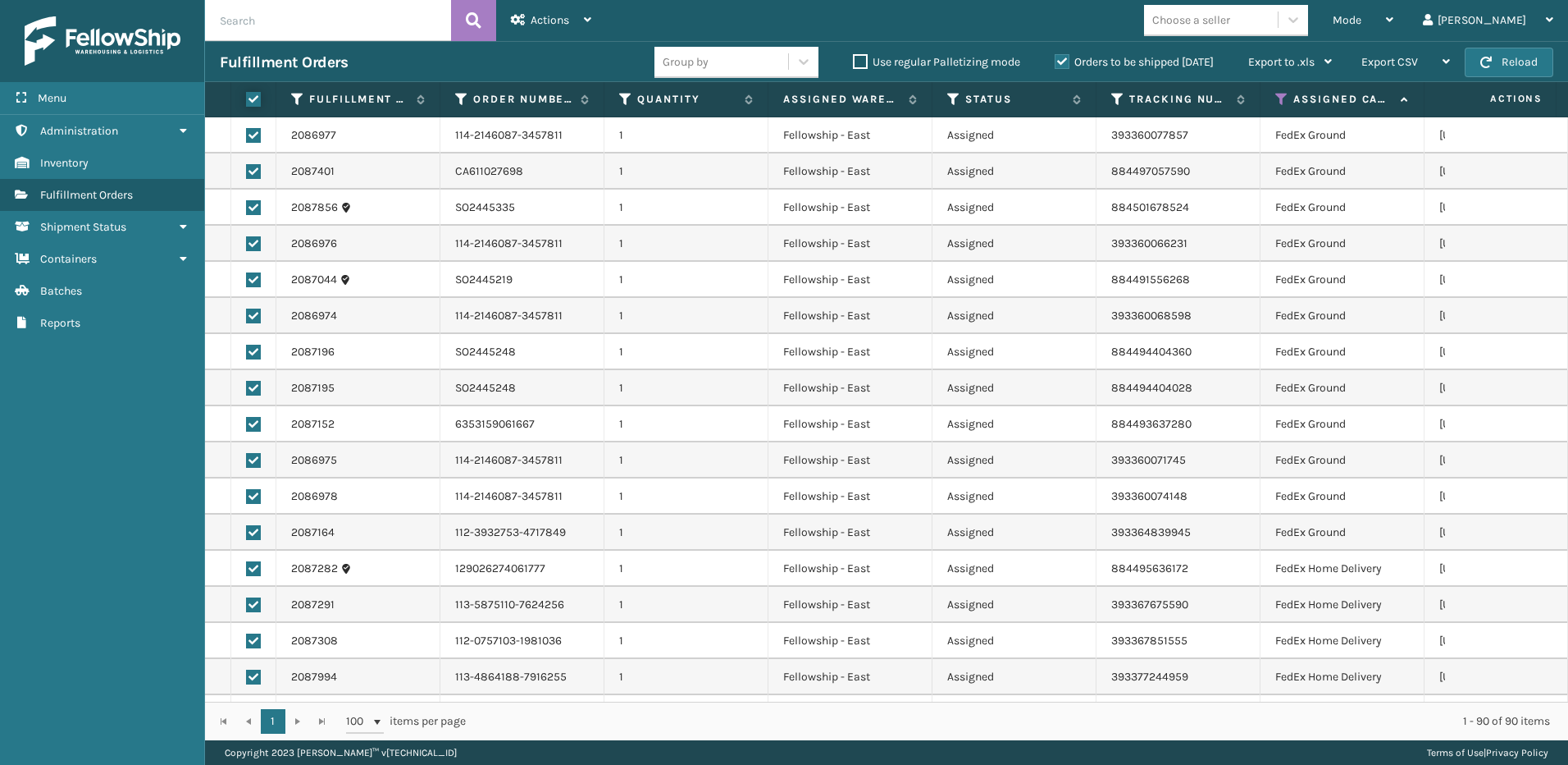
checkbox input "true"
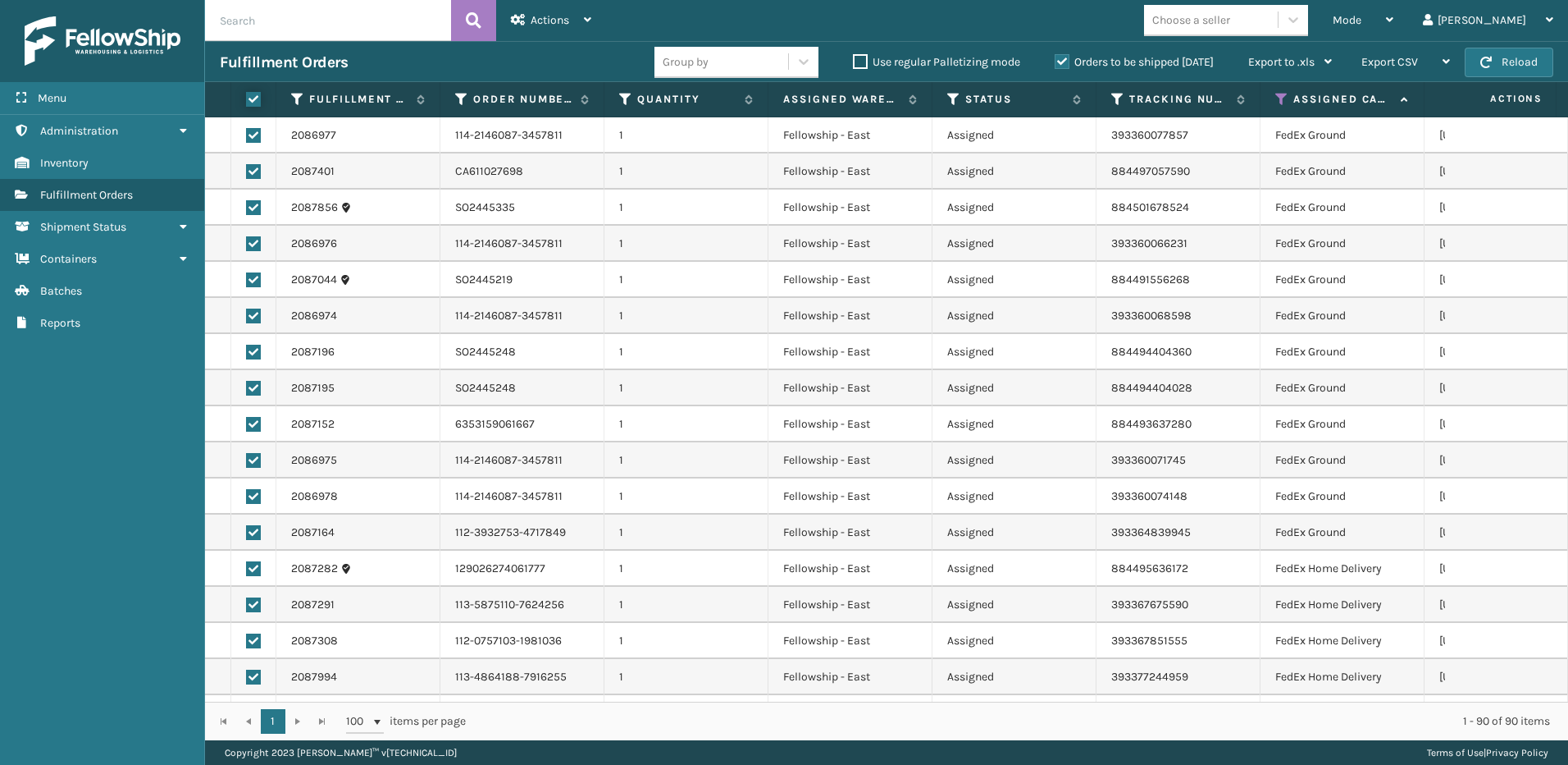
checkbox input "true"
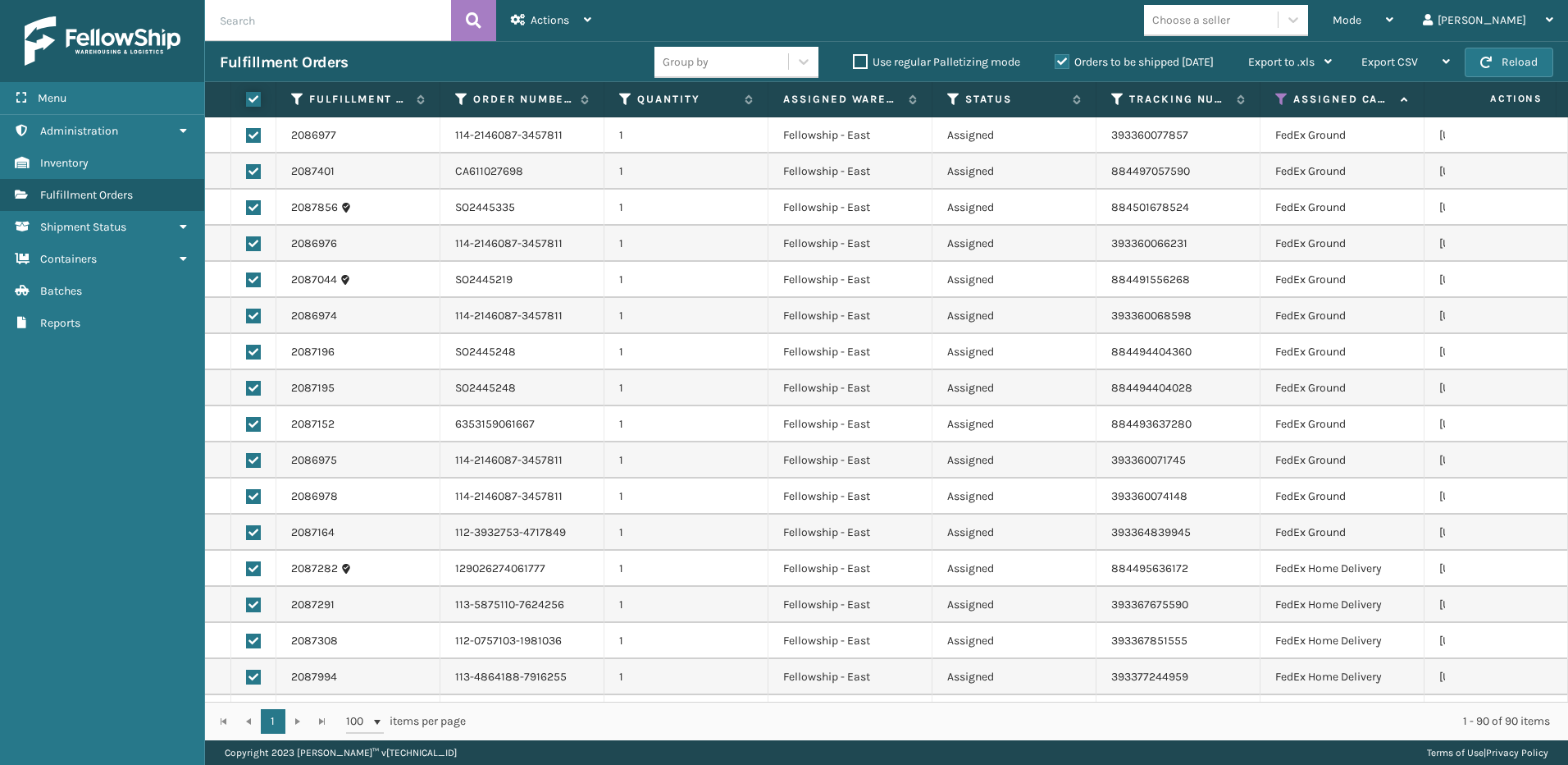
checkbox input "true"
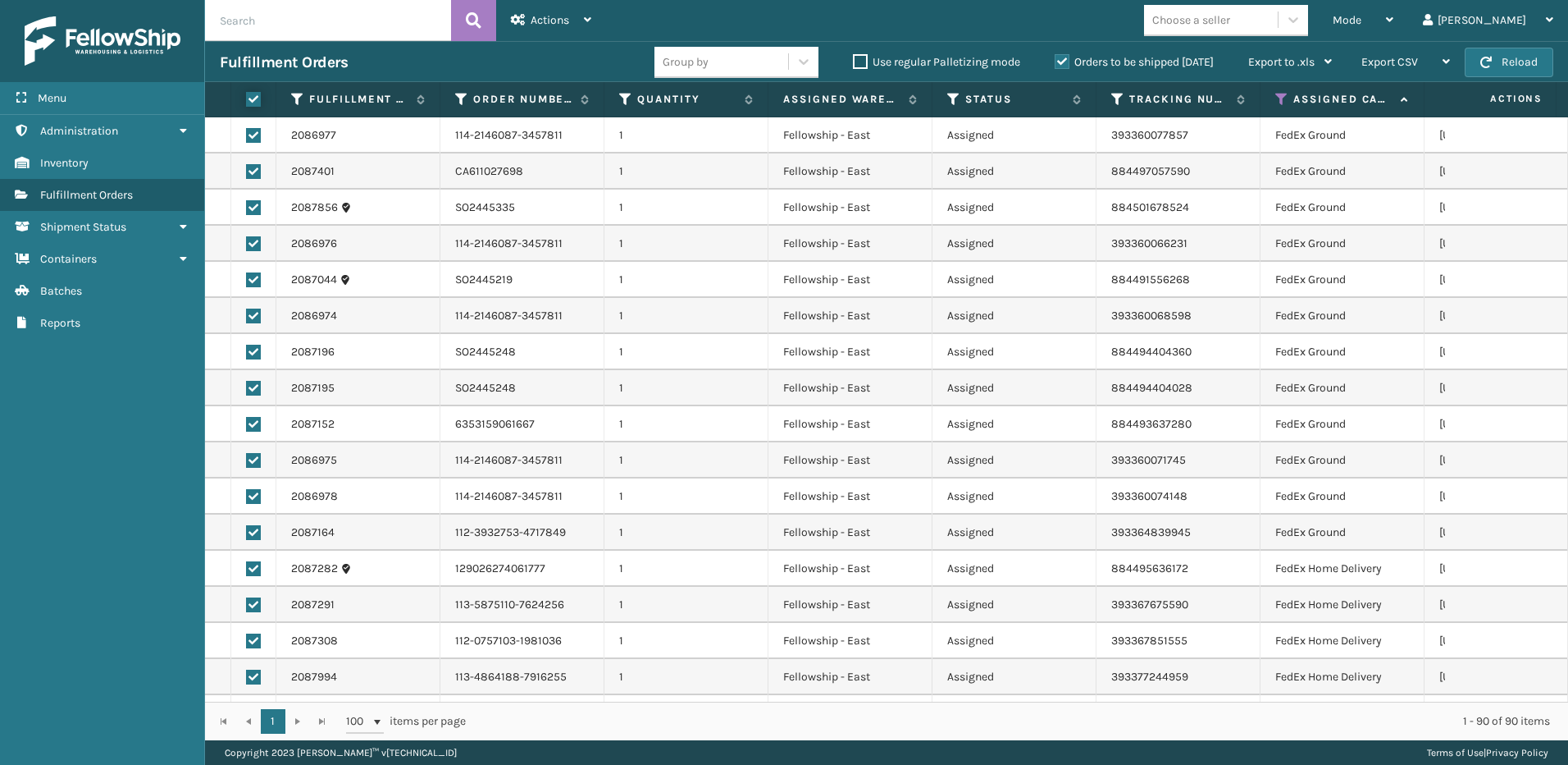
checkbox input "true"
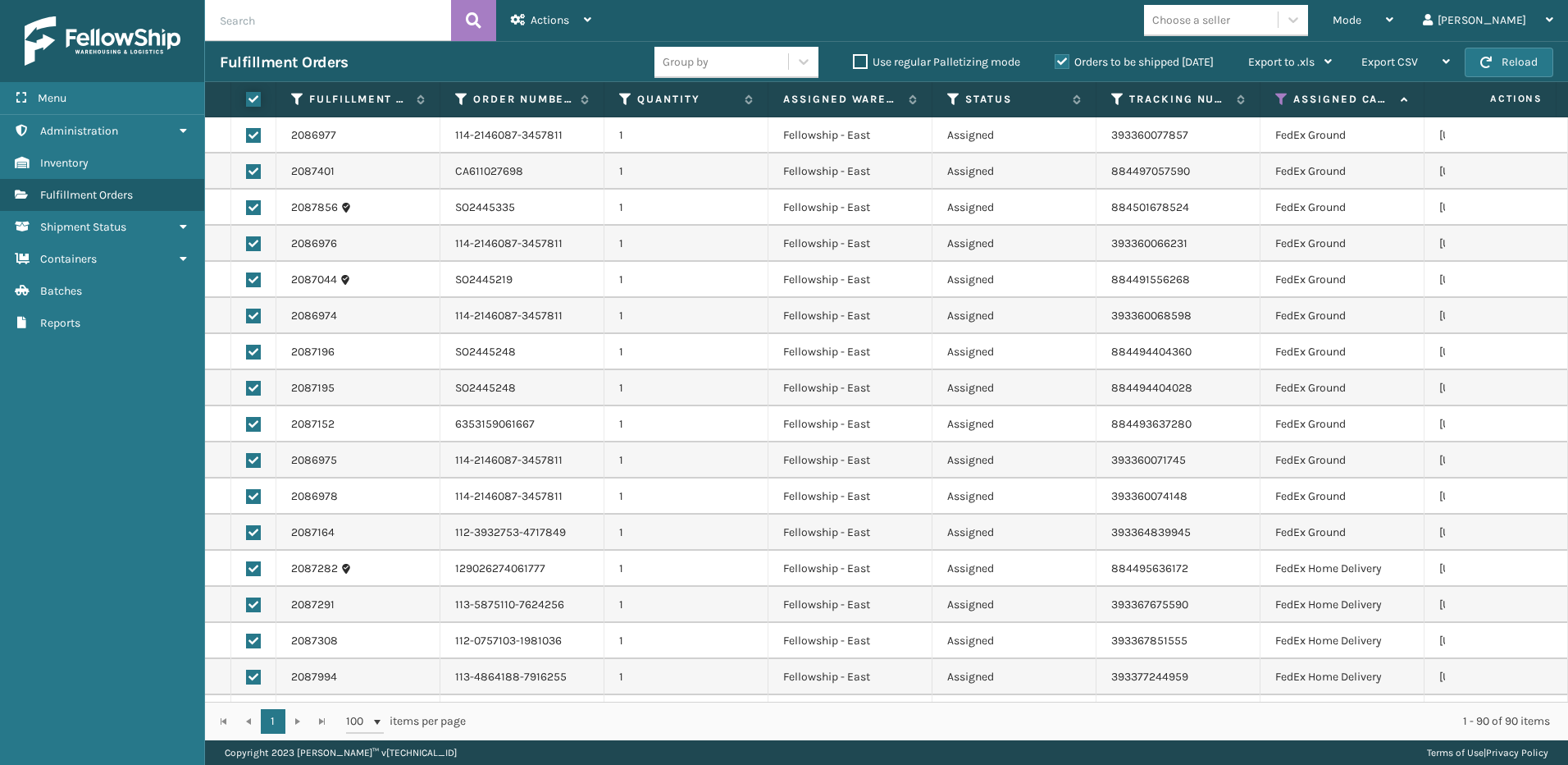
checkbox input "true"
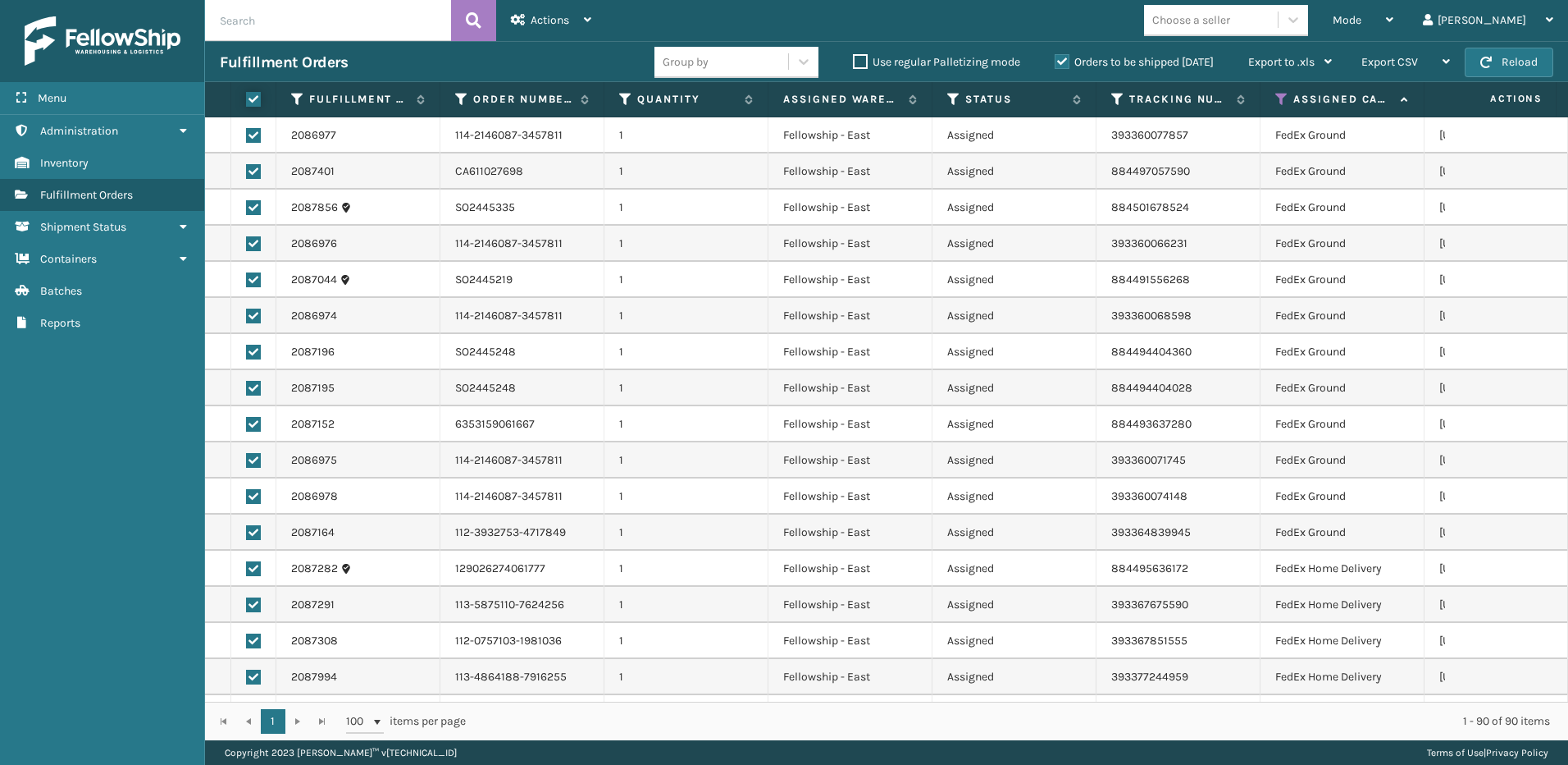
checkbox input "true"
click at [561, 16] on span "Actions" at bounding box center [550, 20] width 39 height 14
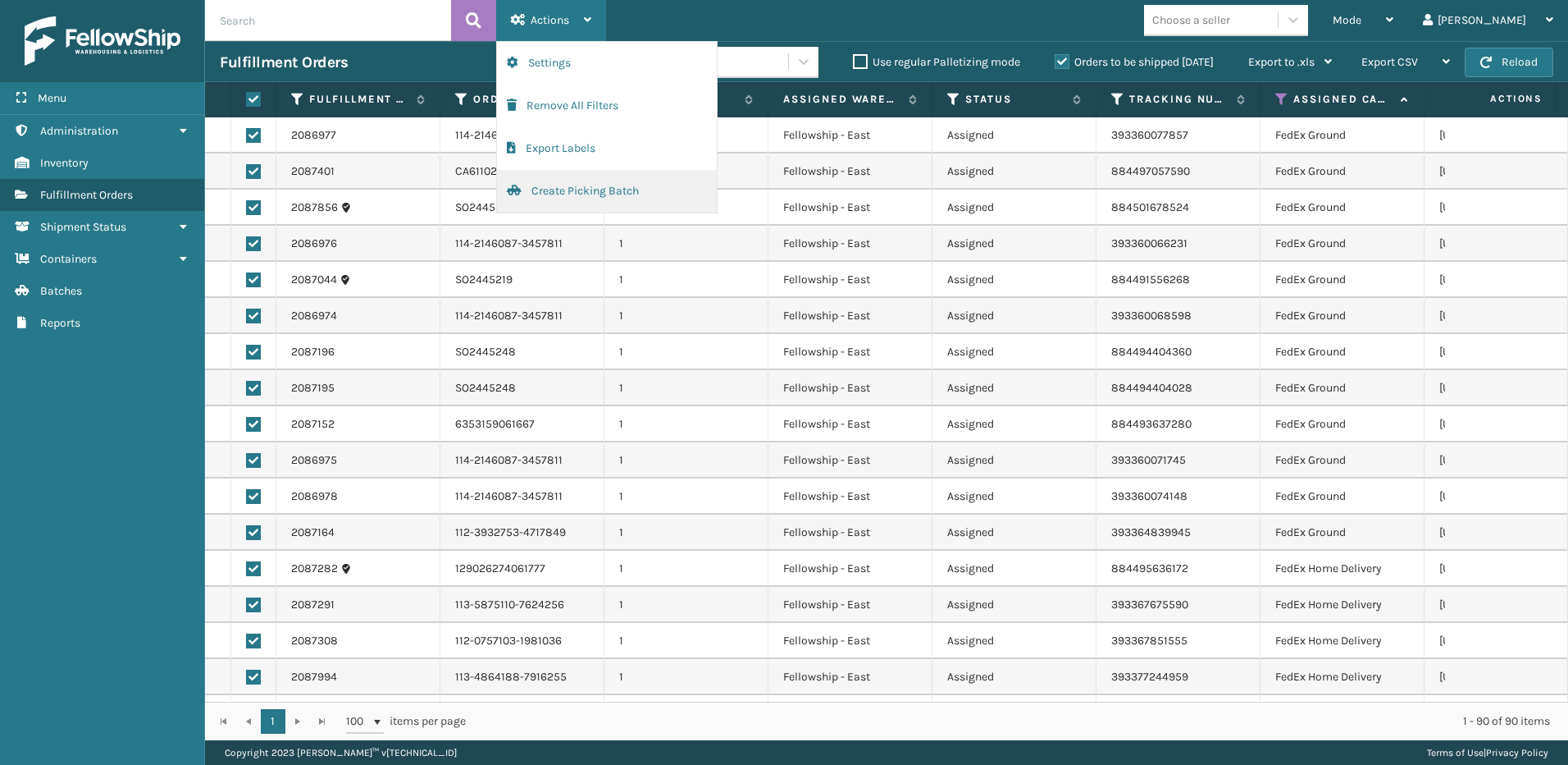
click at [576, 188] on button "Create Picking Batch" at bounding box center [607, 191] width 220 height 42
